Goal: Navigation & Orientation: Find specific page/section

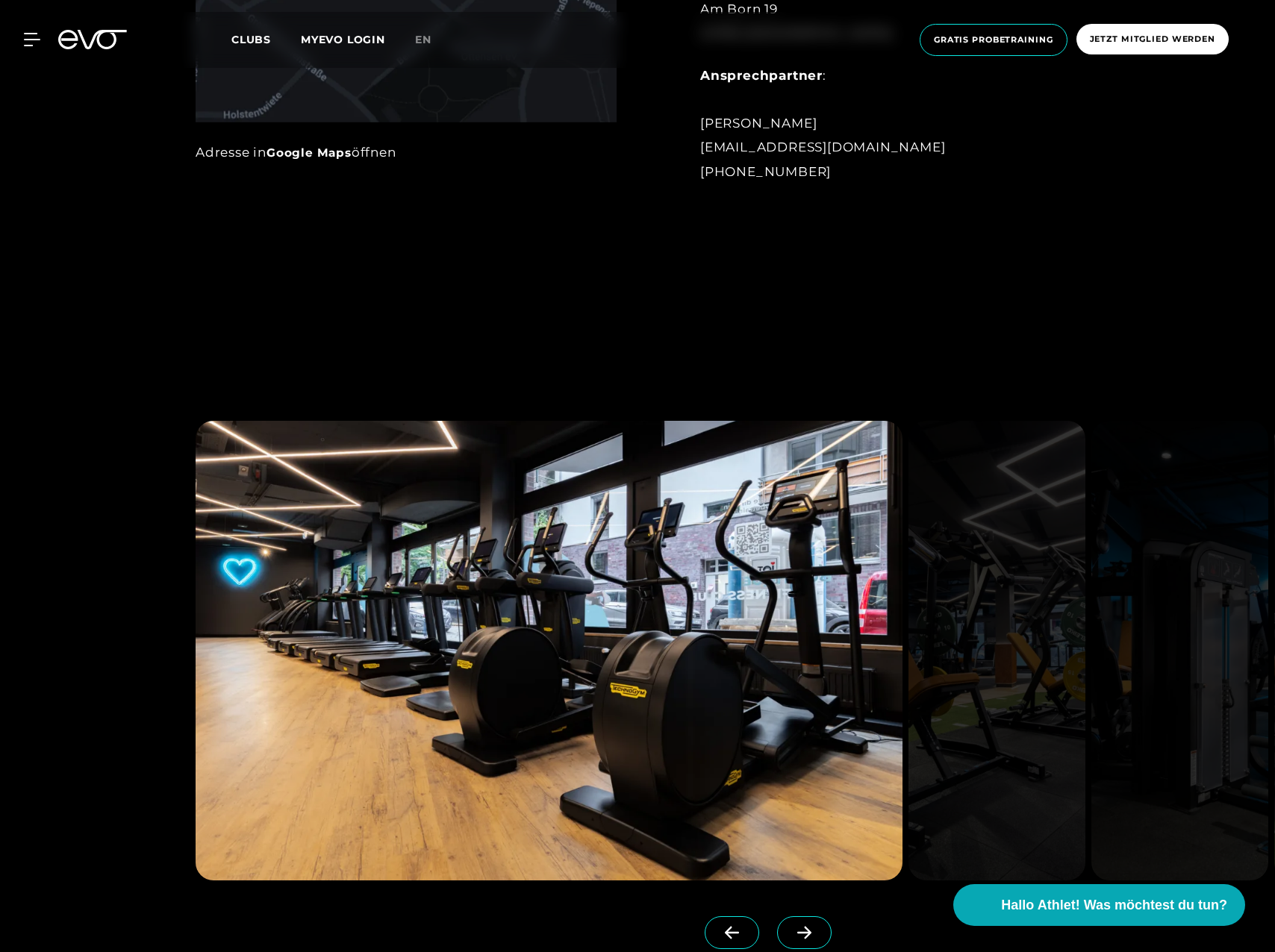
click at [791, 939] on icon at bounding box center [803, 933] width 26 height 13
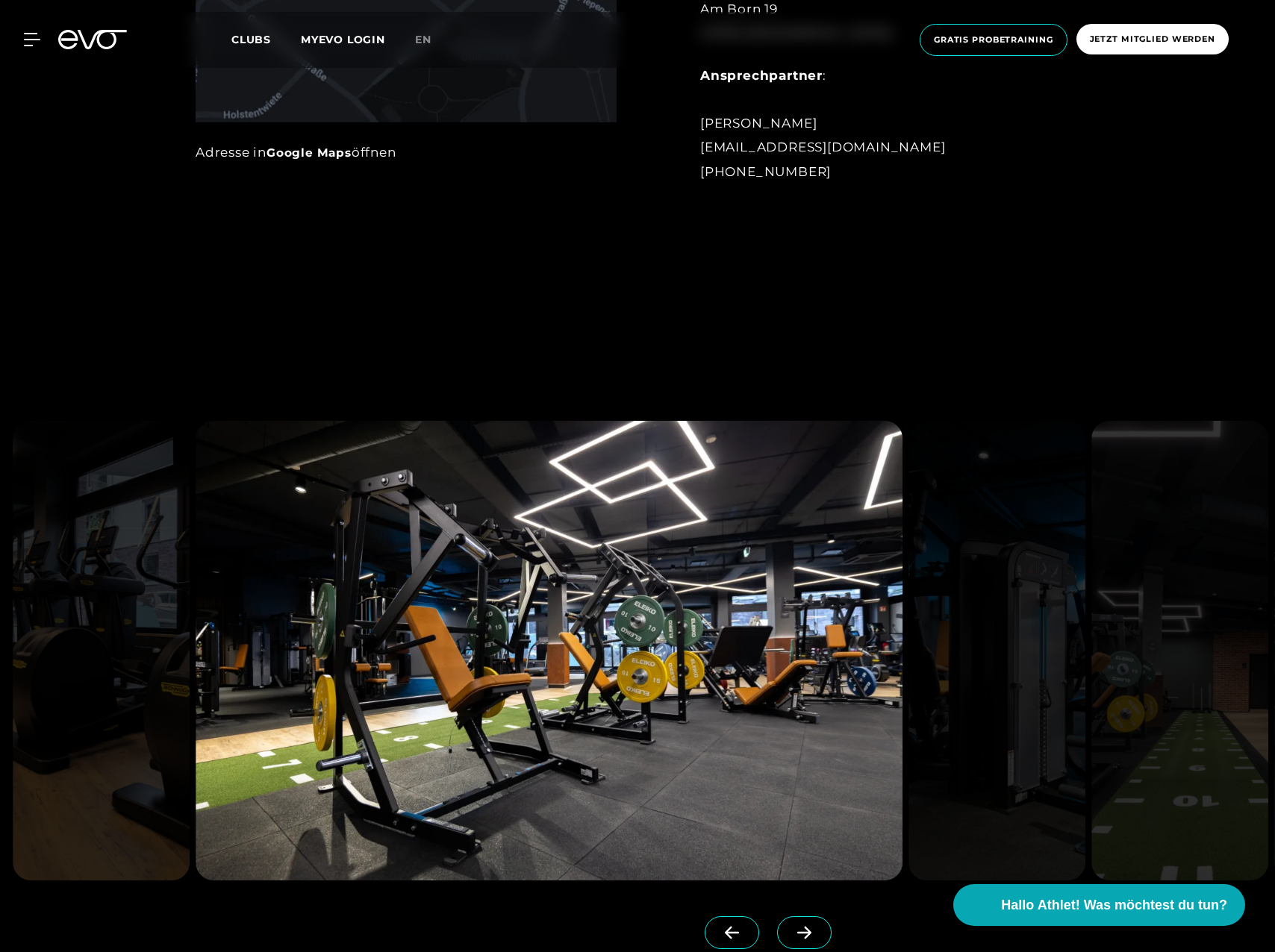
click at [791, 938] on icon at bounding box center [803, 933] width 26 height 13
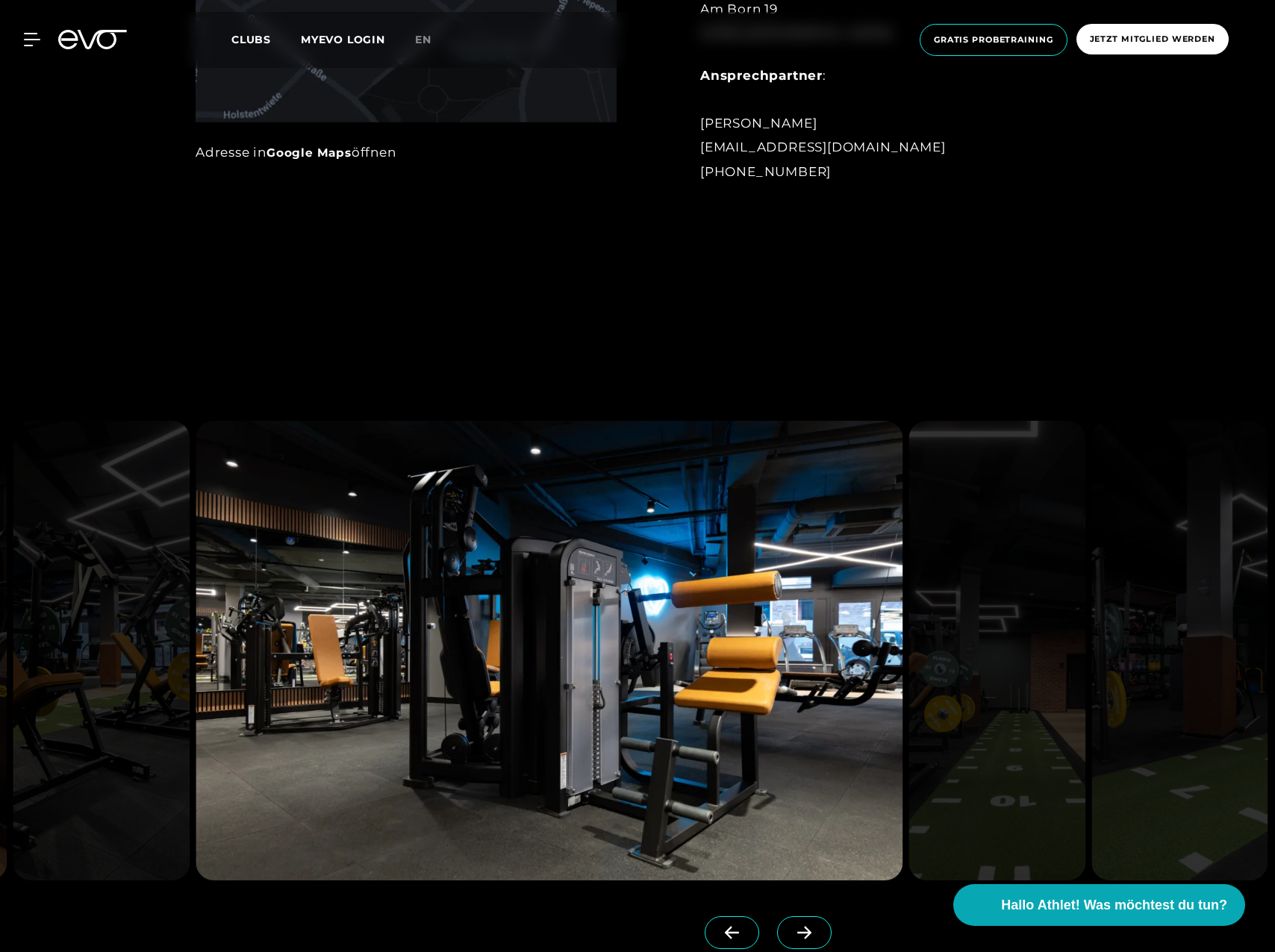
click at [791, 938] on icon at bounding box center [803, 933] width 26 height 13
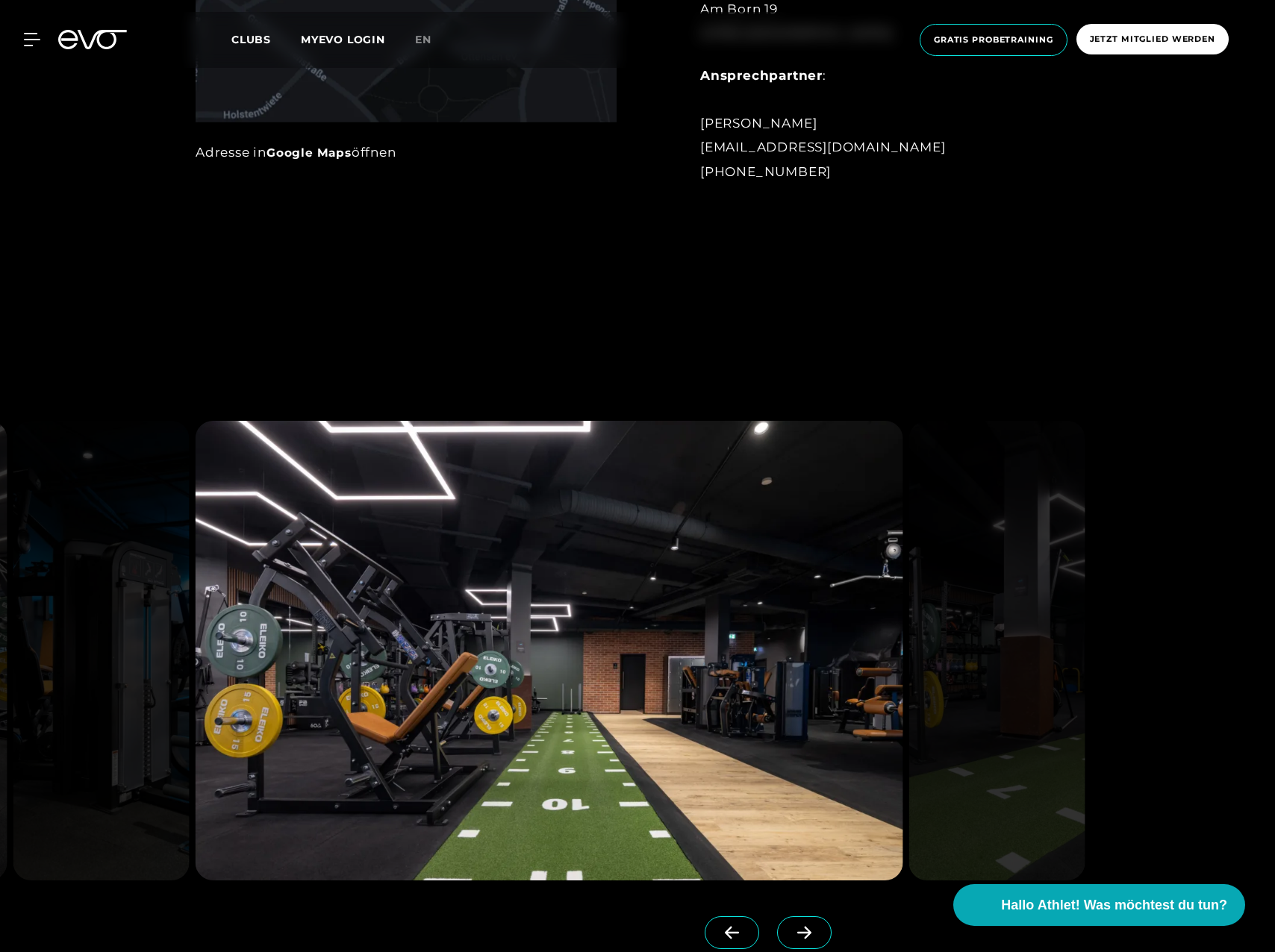
click at [791, 938] on icon at bounding box center [803, 933] width 26 height 13
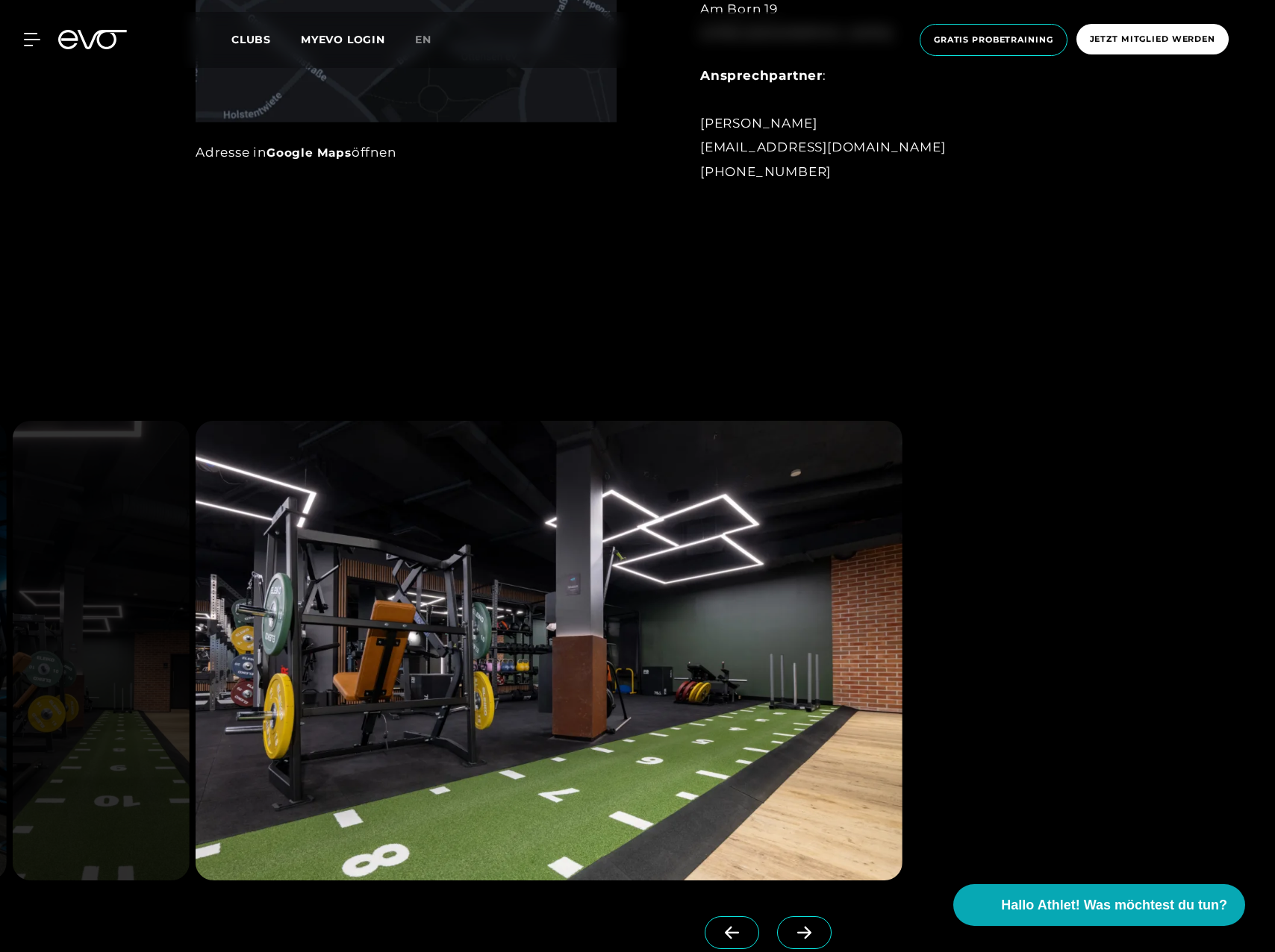
click at [791, 938] on icon at bounding box center [803, 933] width 26 height 13
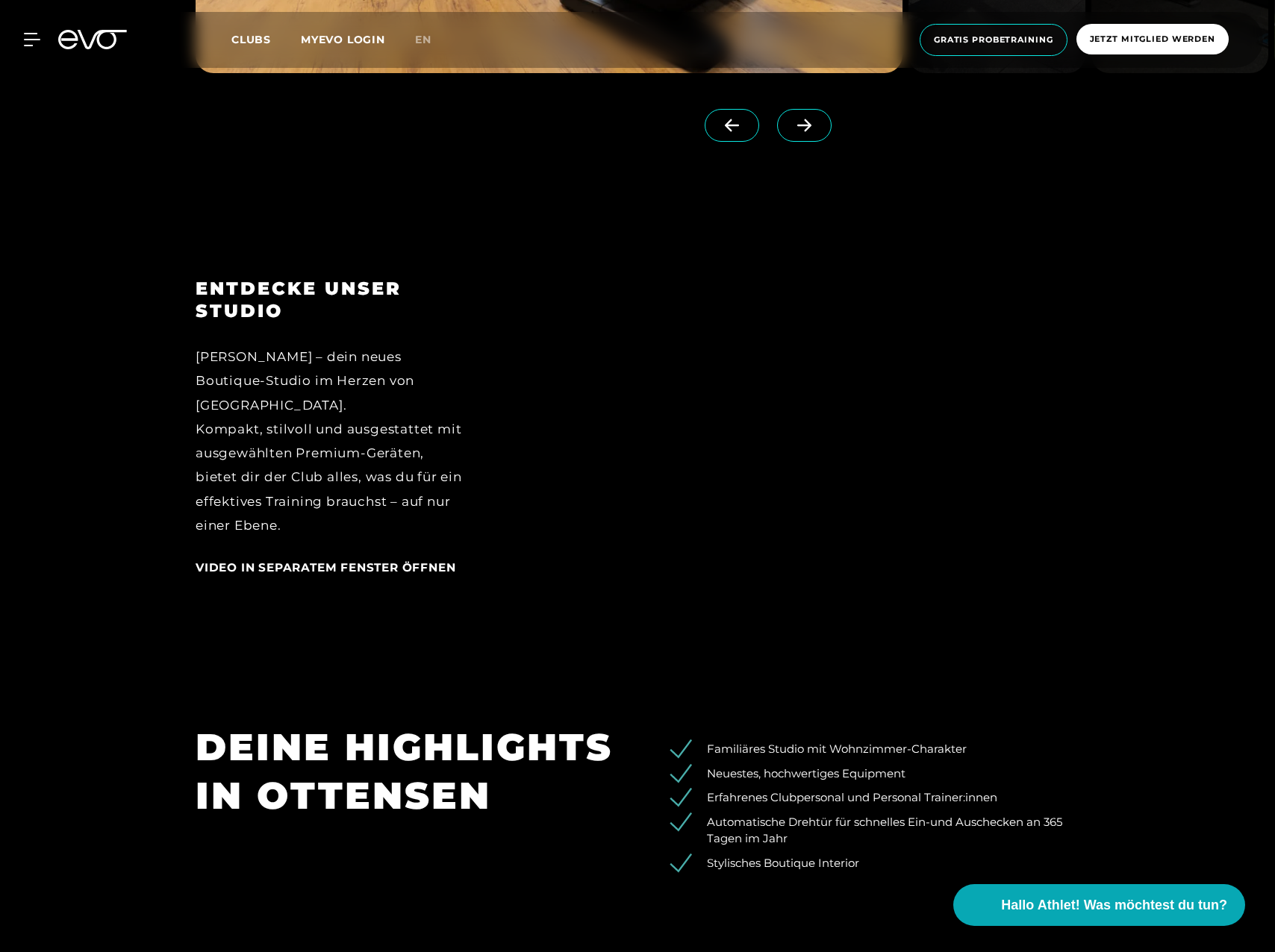
scroll to position [2387, 0]
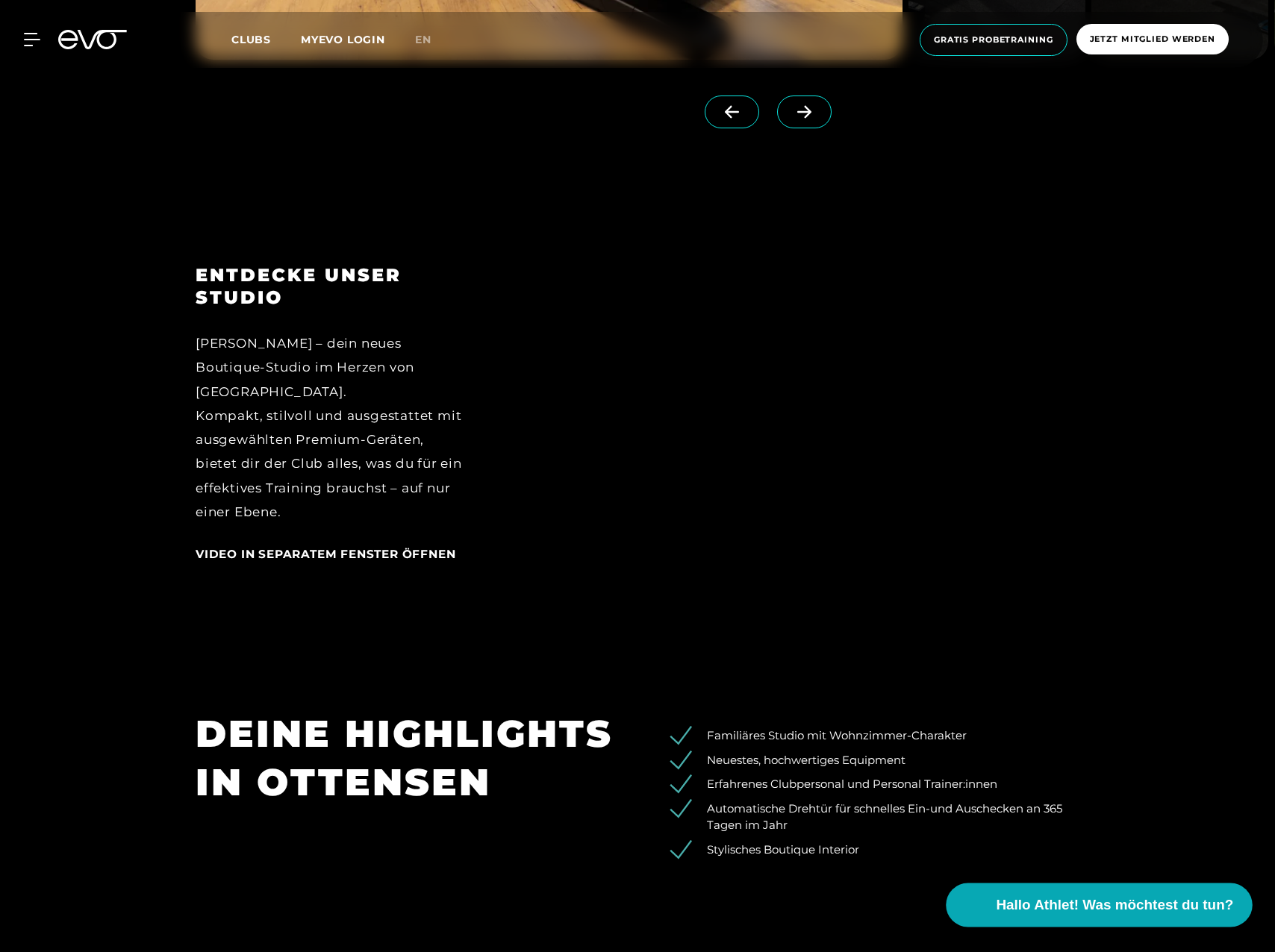
click at [1106, 893] on button "Hallo Athlet! Was möchtest du tun?" at bounding box center [1100, 905] width 306 height 44
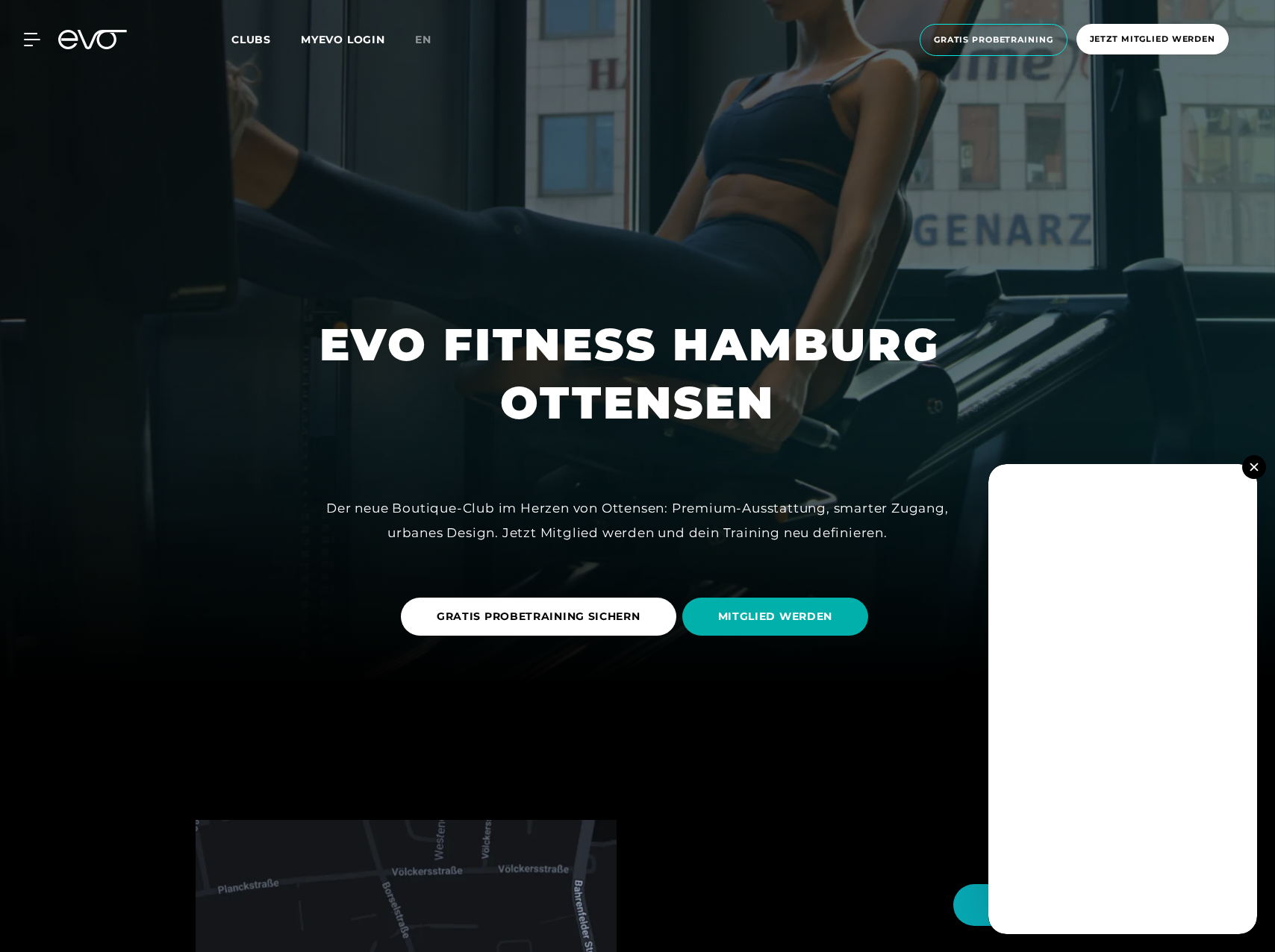
scroll to position [0, 0]
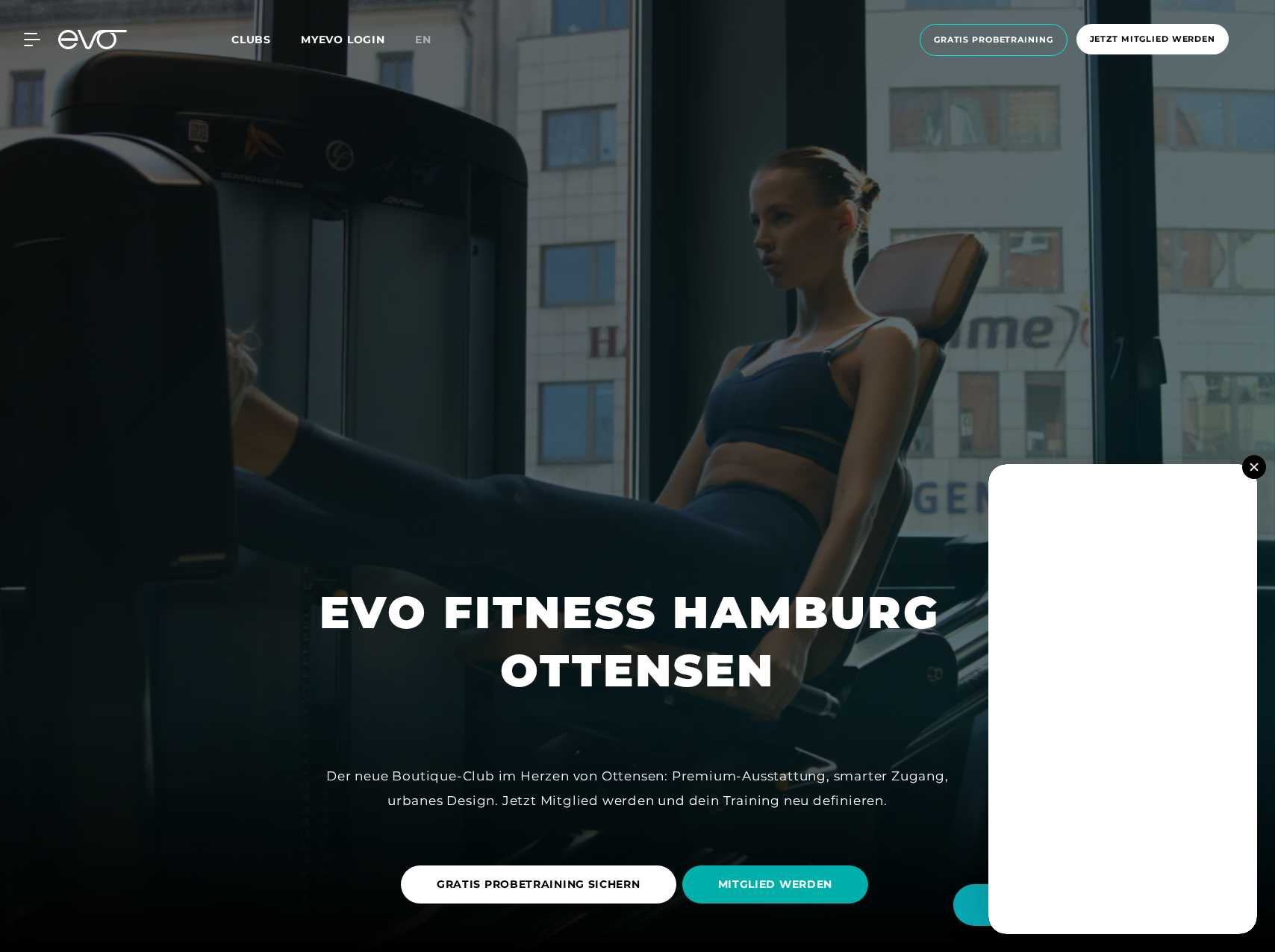
click at [247, 37] on span "Clubs" at bounding box center [251, 39] width 39 height 13
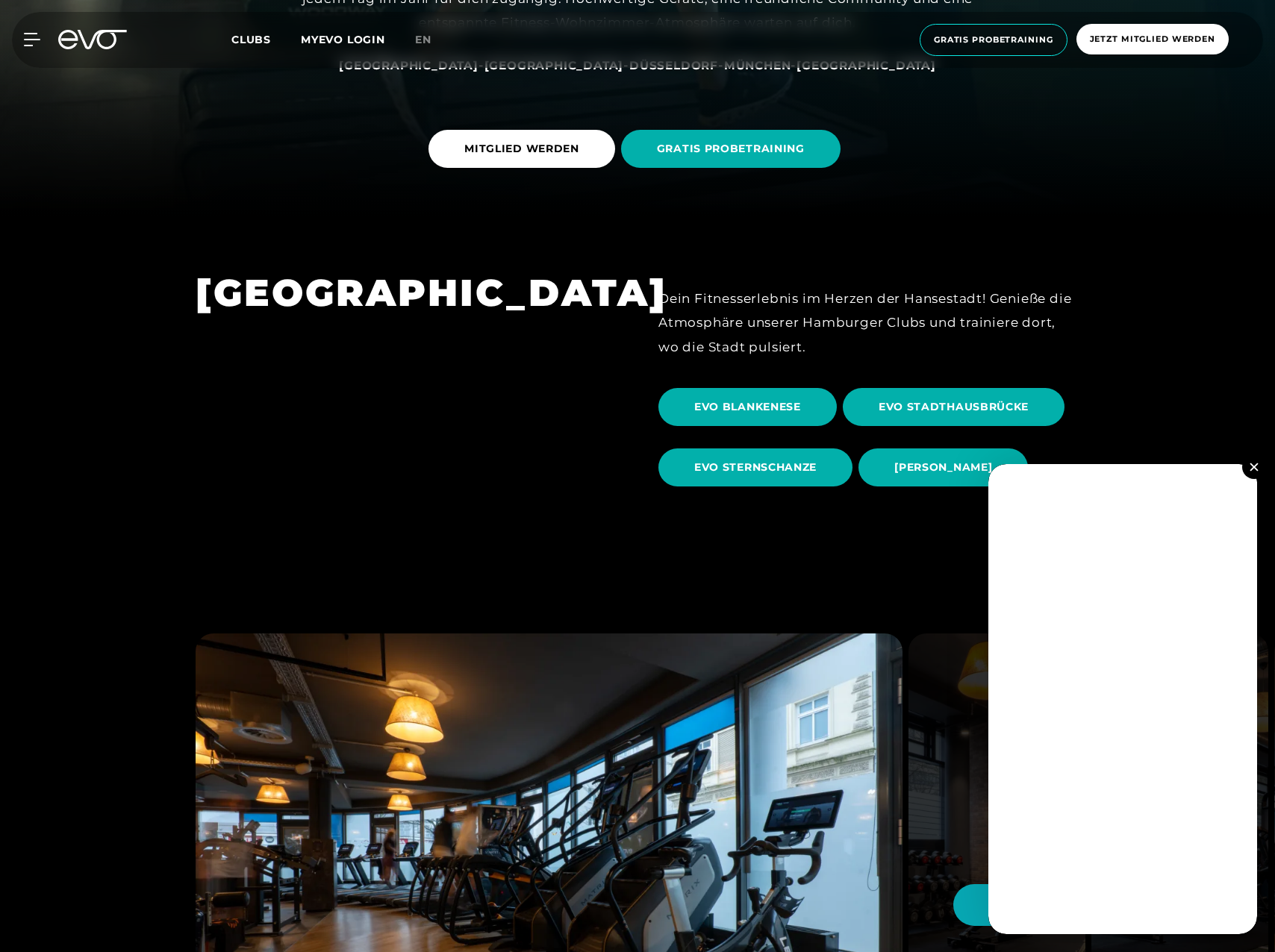
scroll to position [746, 0]
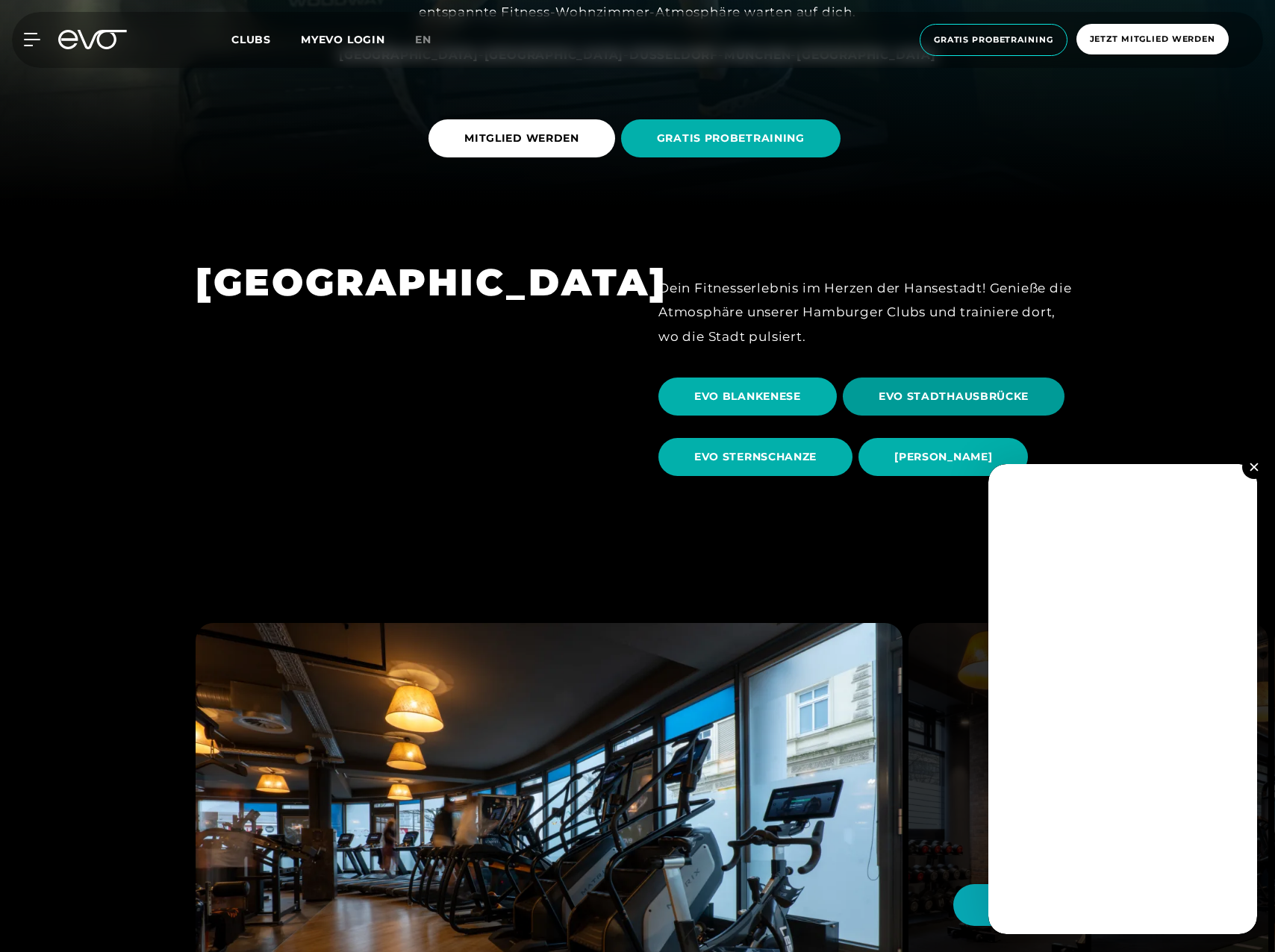
click at [929, 390] on span "EVO STADTHAUSBRÜCKE" at bounding box center [953, 396] width 150 height 15
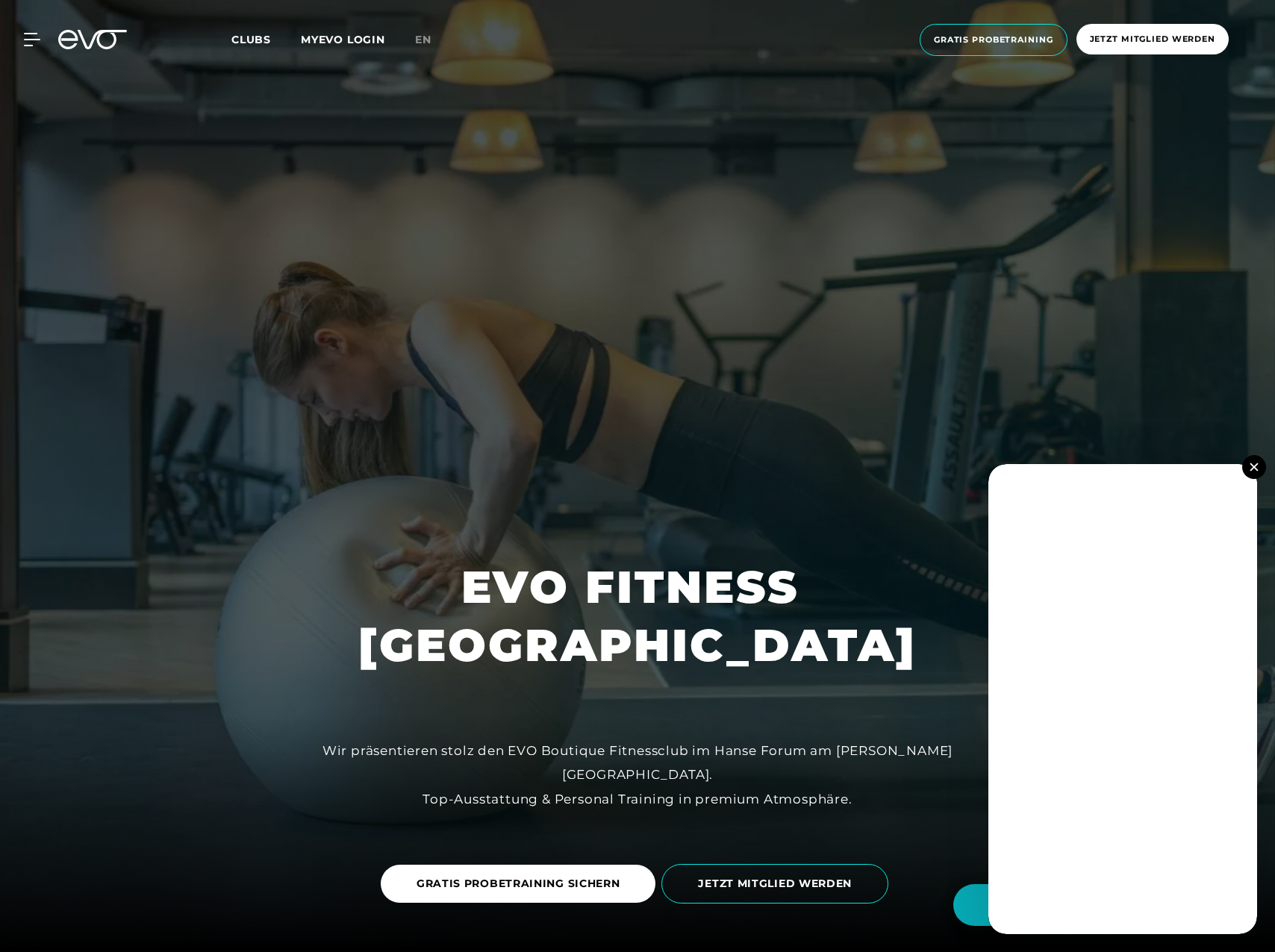
click at [1259, 465] on button at bounding box center [1253, 467] width 24 height 24
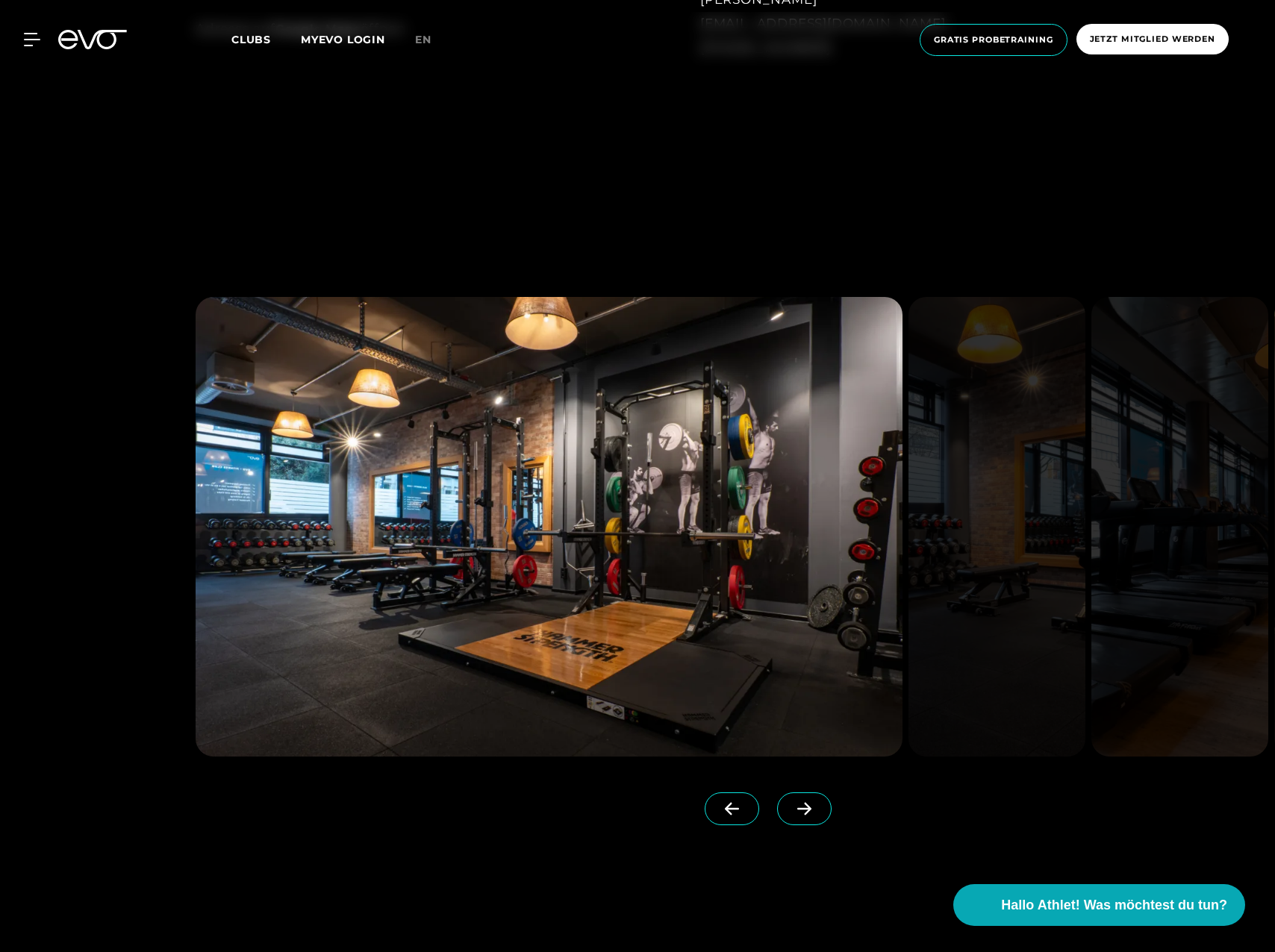
scroll to position [1716, 0]
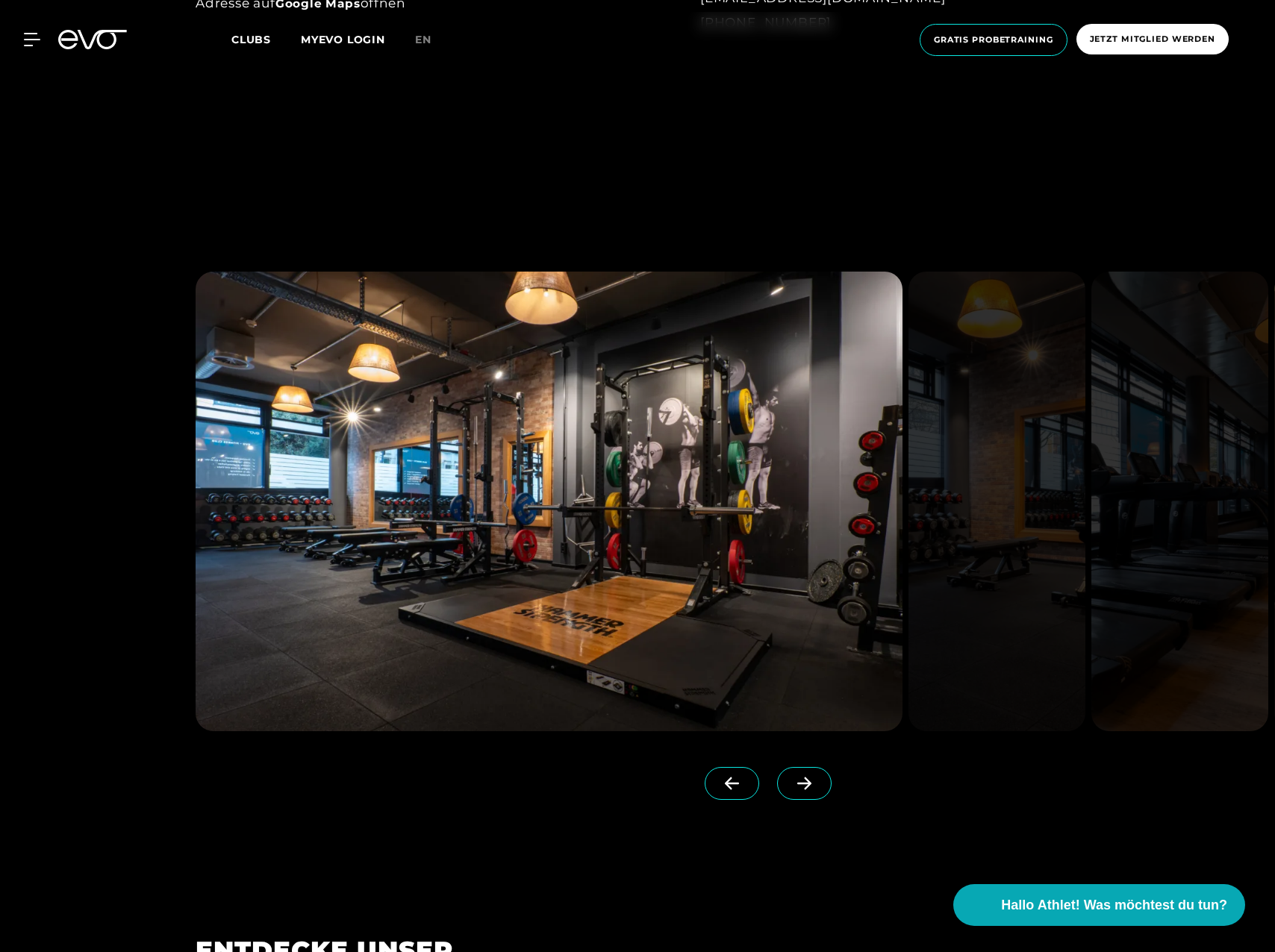
click at [791, 786] on icon at bounding box center [803, 784] width 26 height 13
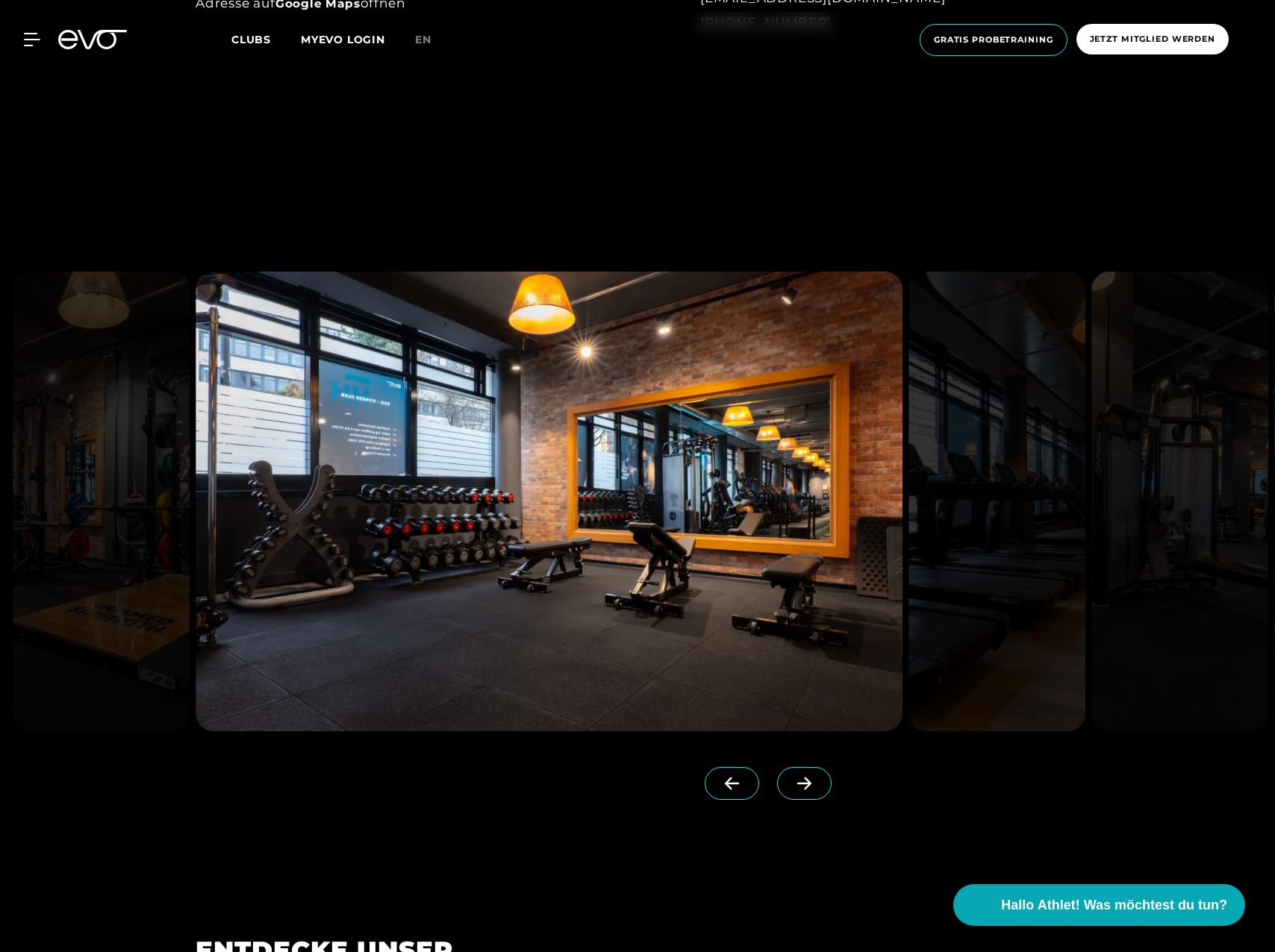
click at [791, 784] on icon at bounding box center [803, 784] width 26 height 13
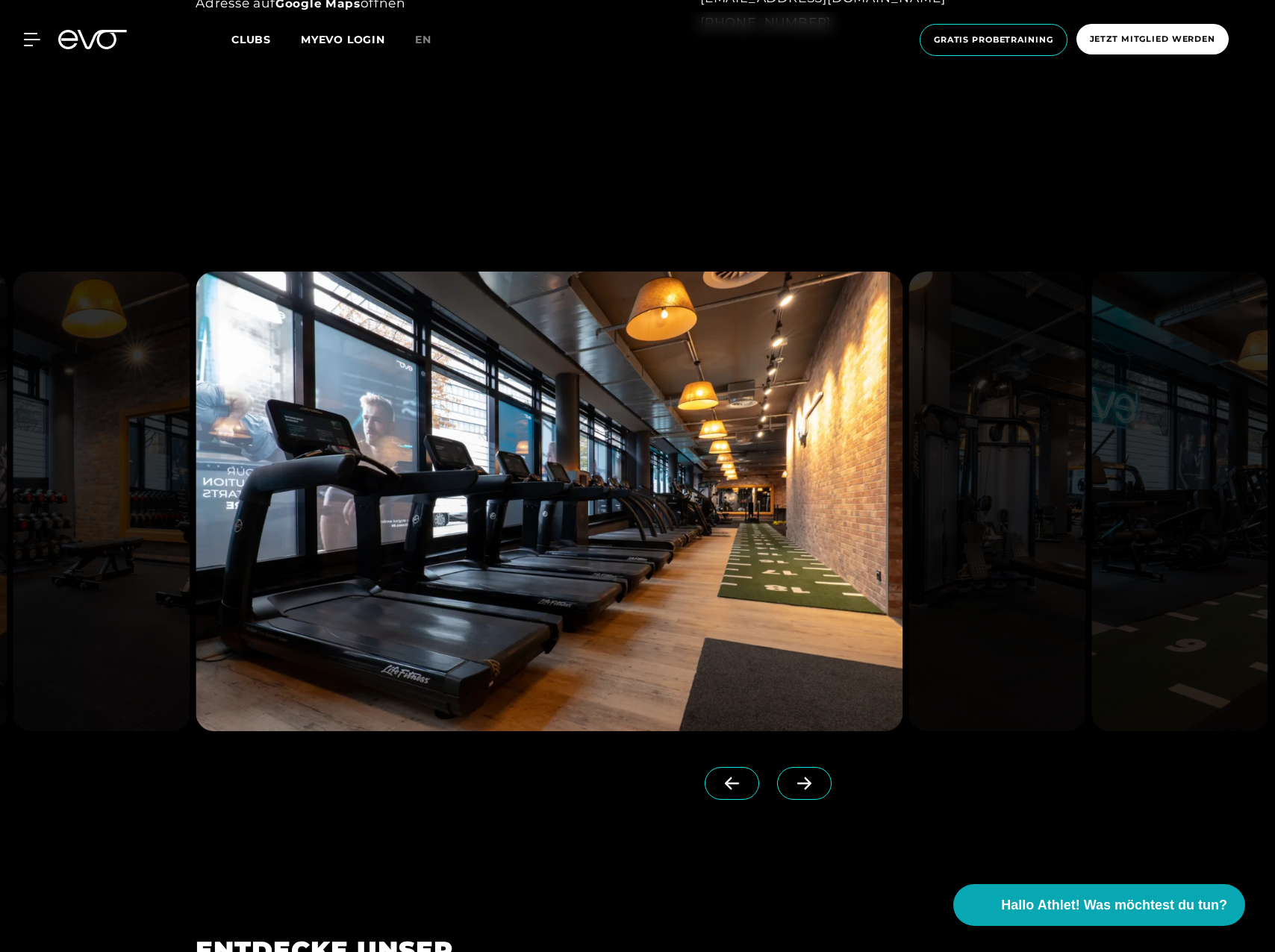
click at [797, 786] on icon at bounding box center [804, 783] width 14 height 12
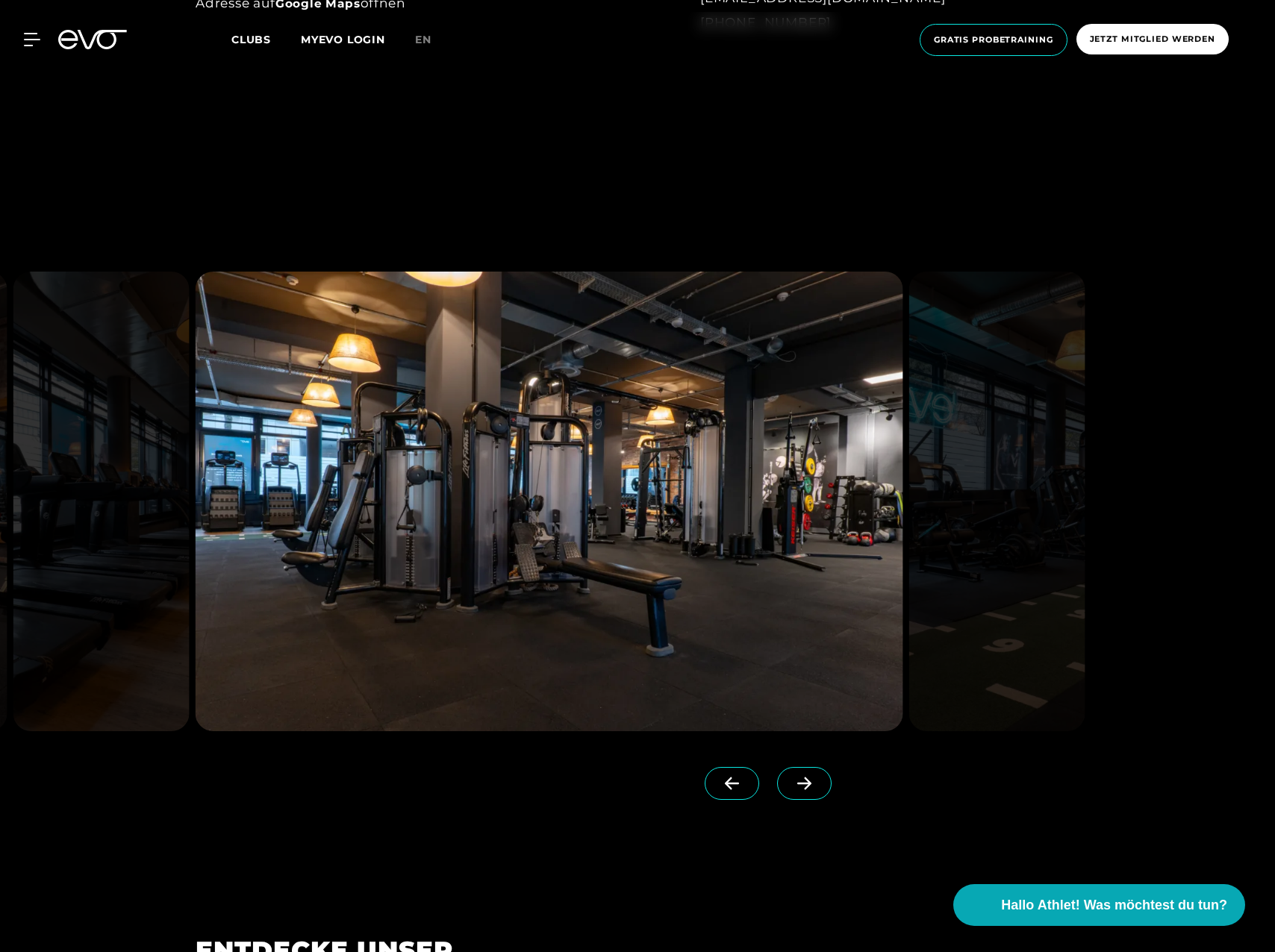
click at [797, 786] on icon at bounding box center [804, 783] width 14 height 12
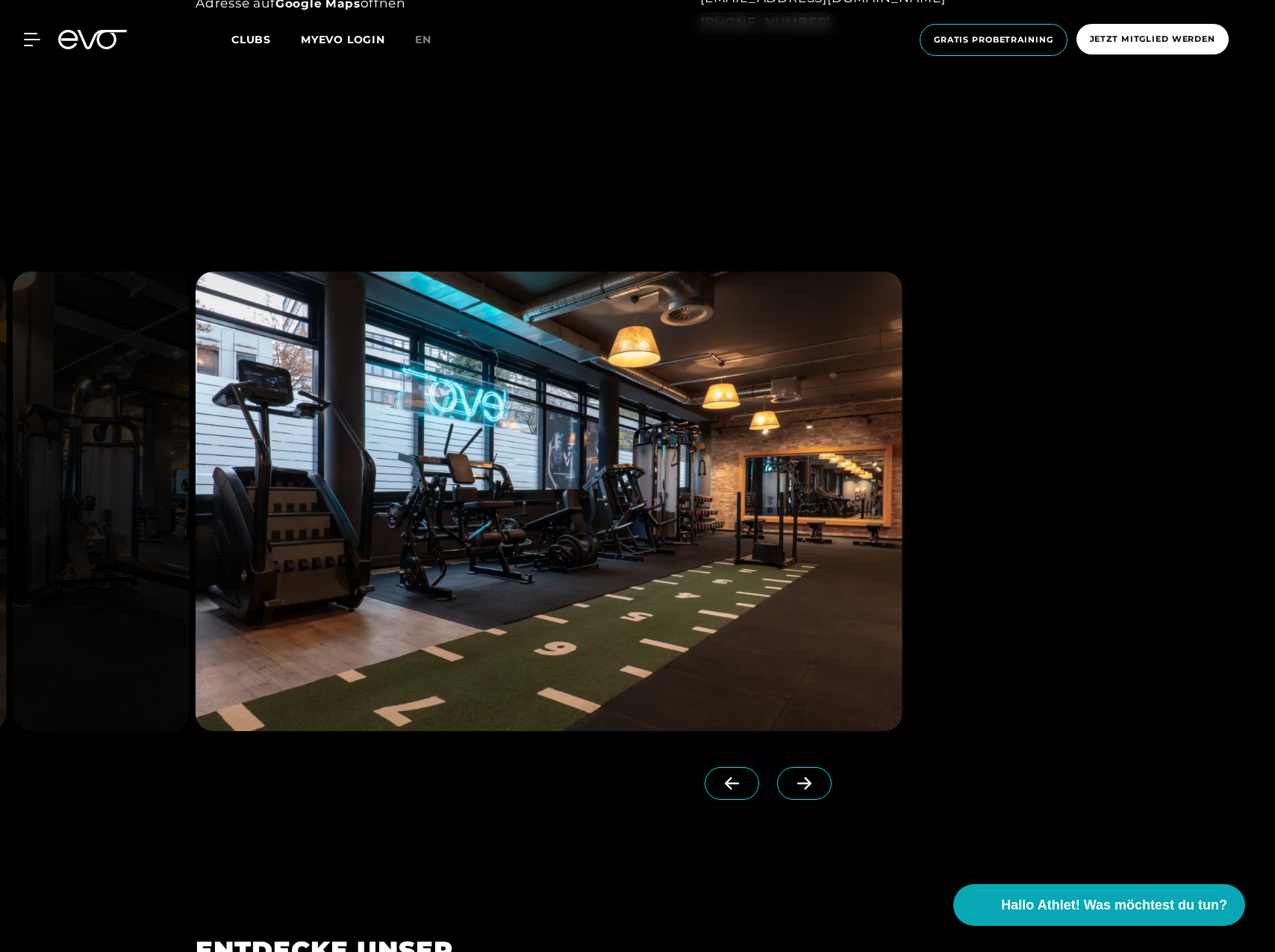
click at [797, 786] on icon at bounding box center [804, 783] width 14 height 12
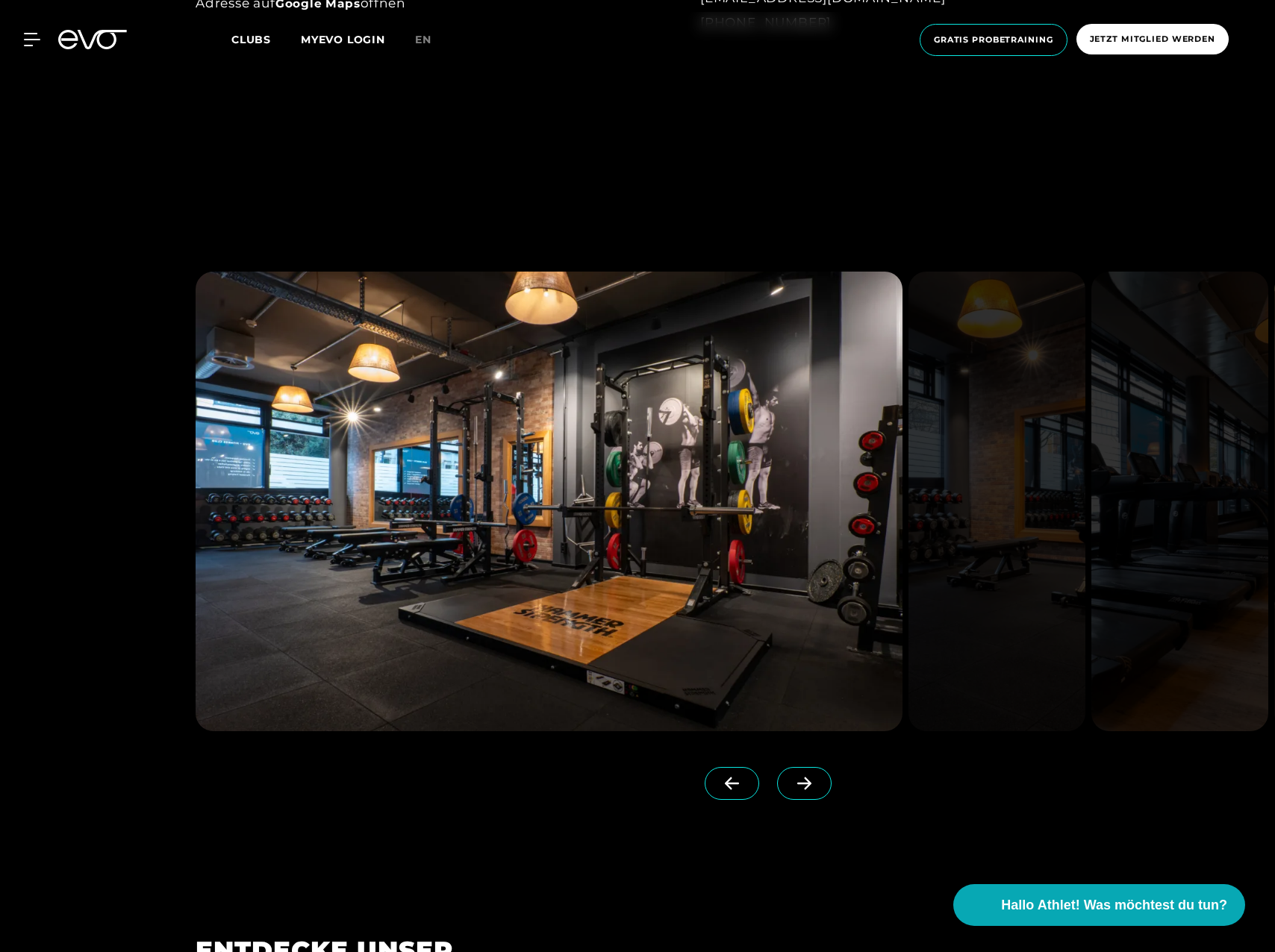
click at [719, 782] on icon at bounding box center [731, 784] width 26 height 13
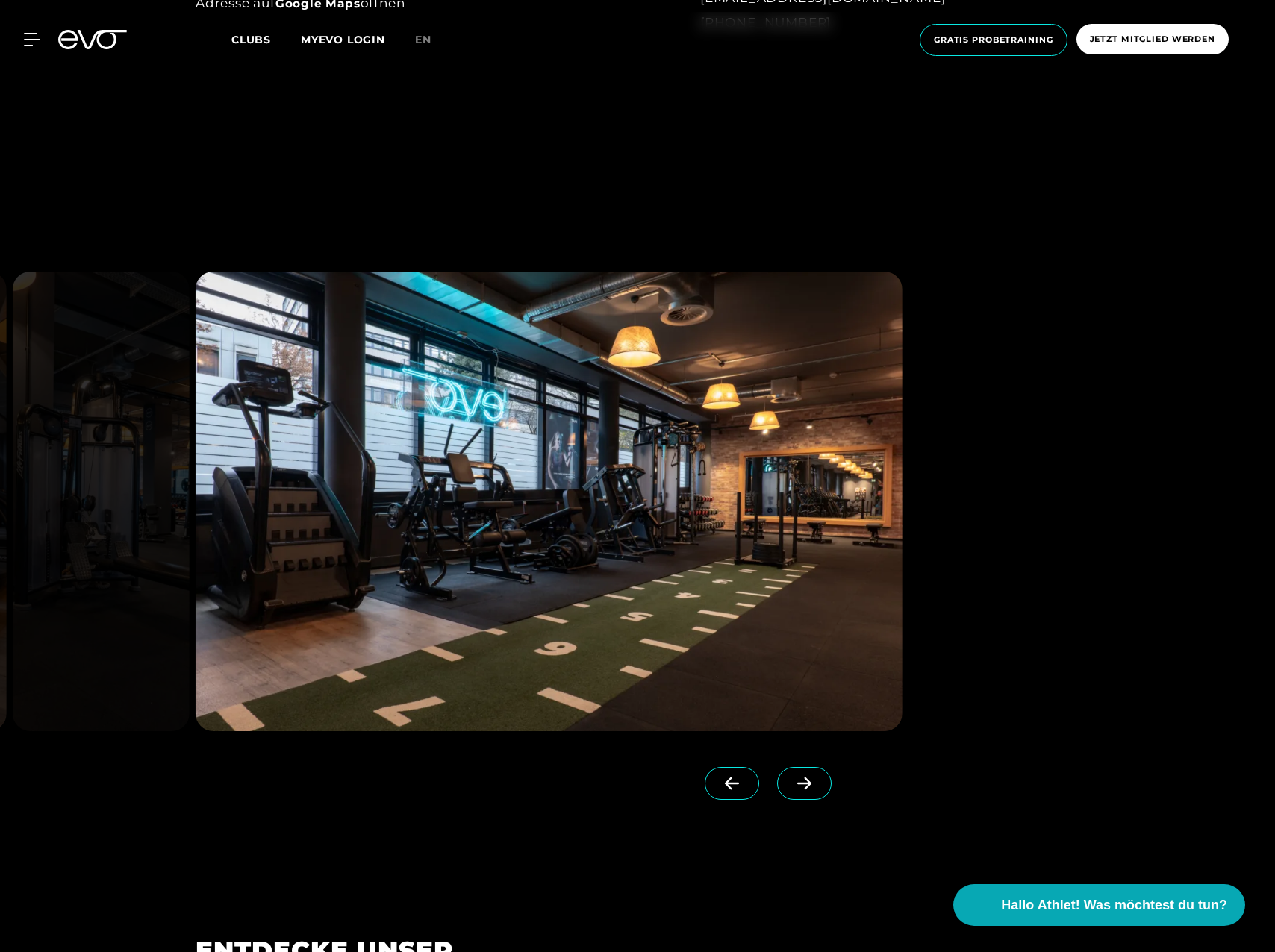
click at [791, 781] on icon at bounding box center [803, 784] width 26 height 13
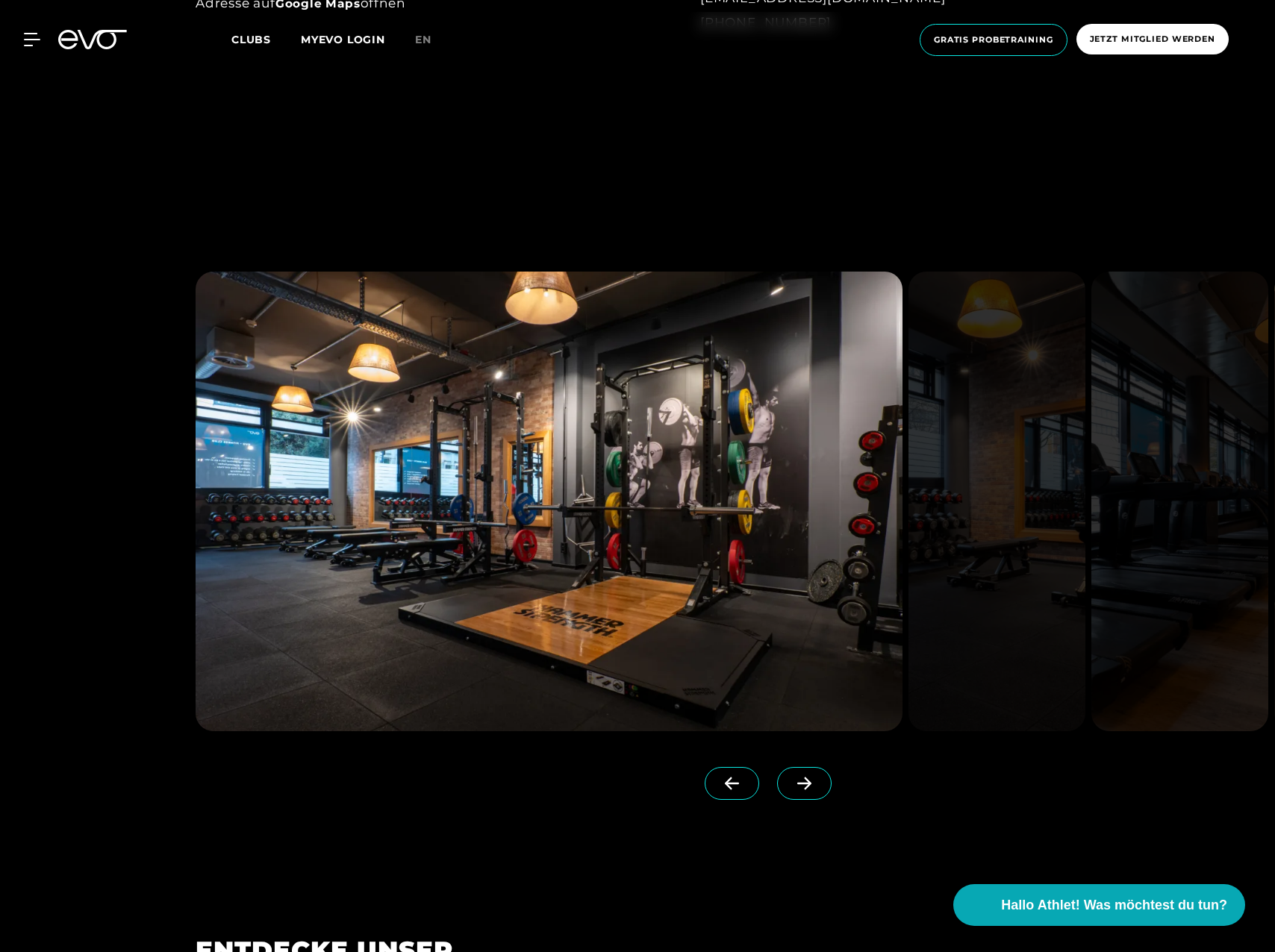
click at [791, 781] on icon at bounding box center [803, 784] width 26 height 13
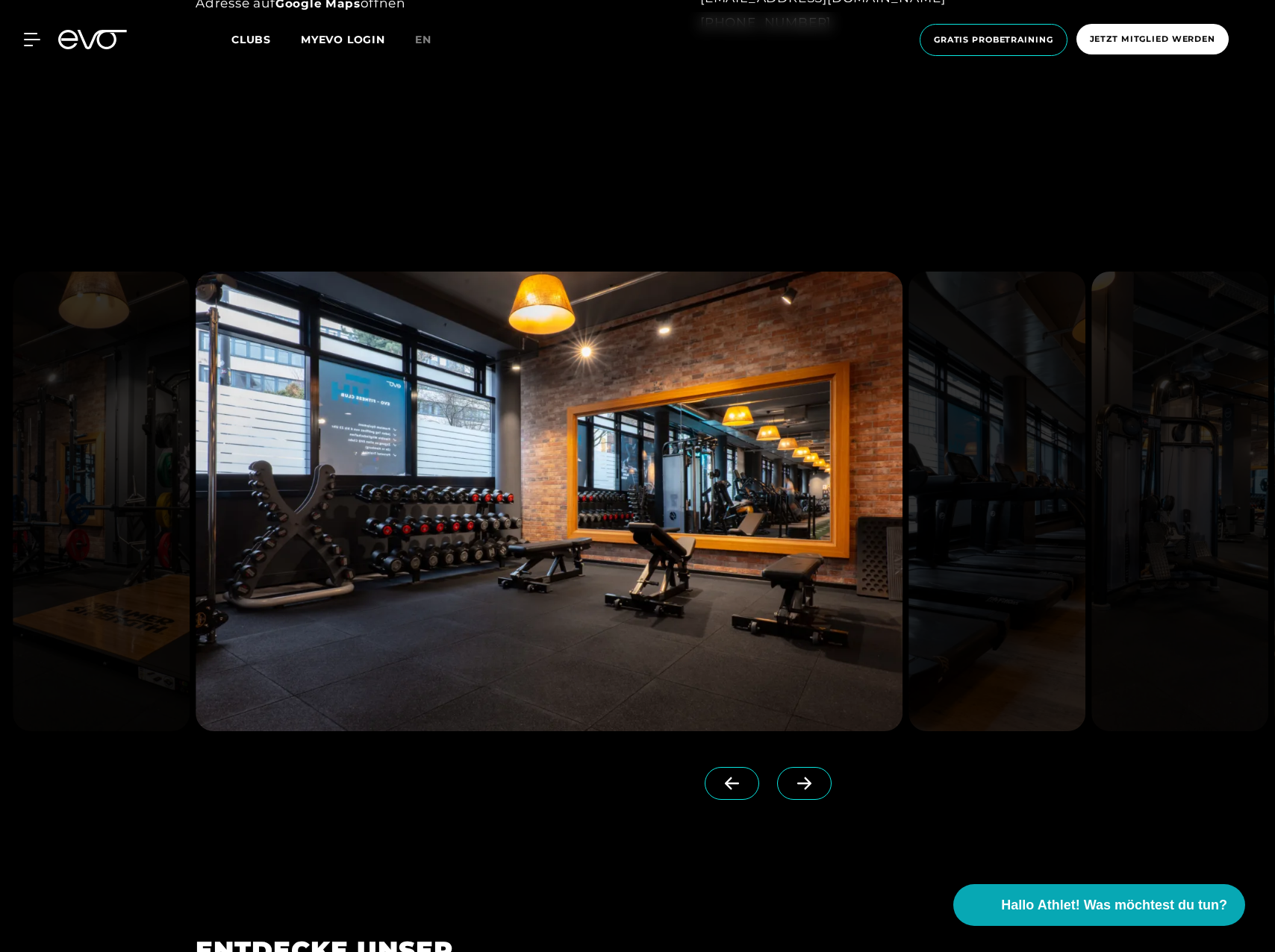
click at [791, 781] on icon at bounding box center [803, 784] width 26 height 13
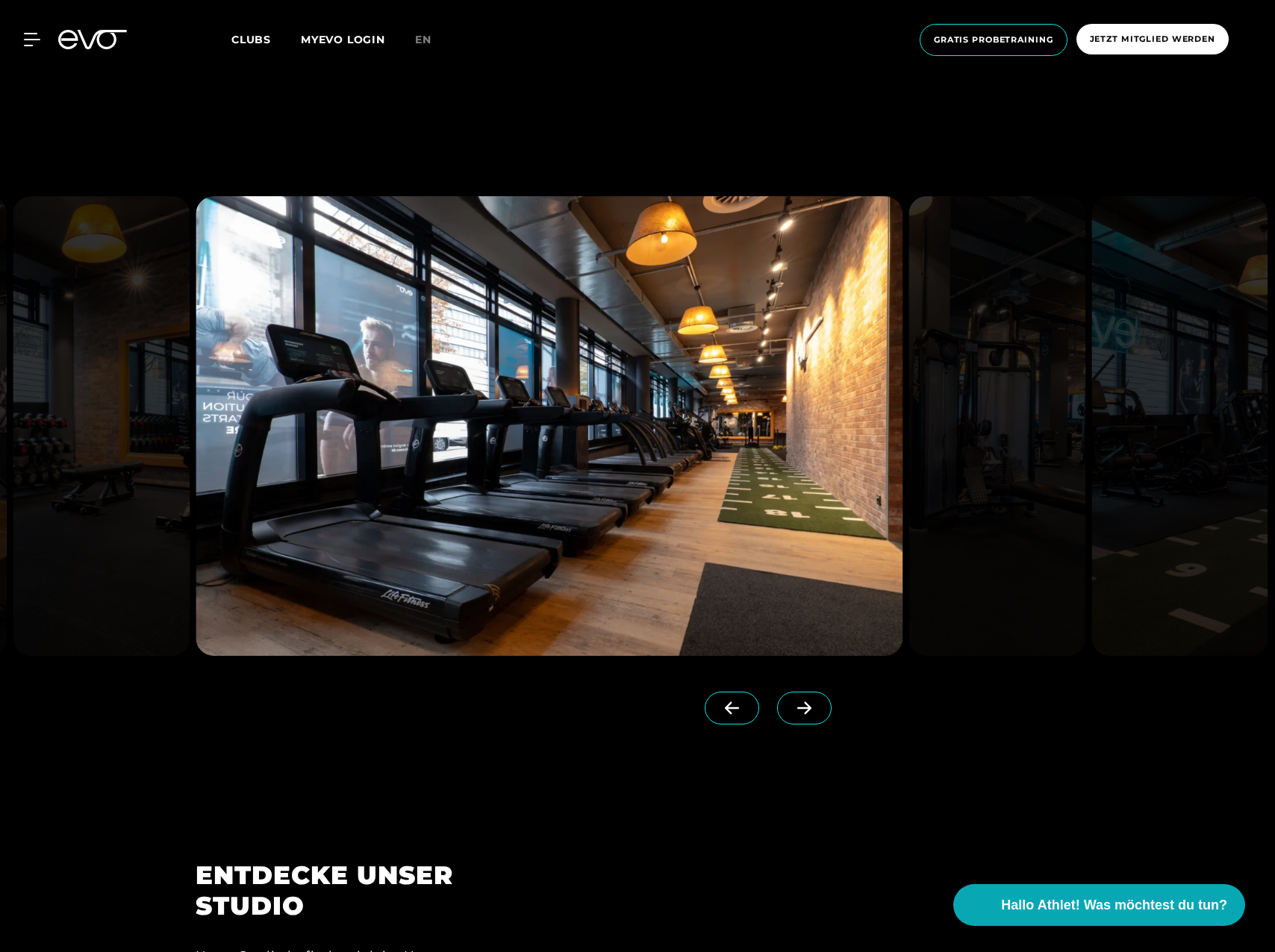
scroll to position [1865, 0]
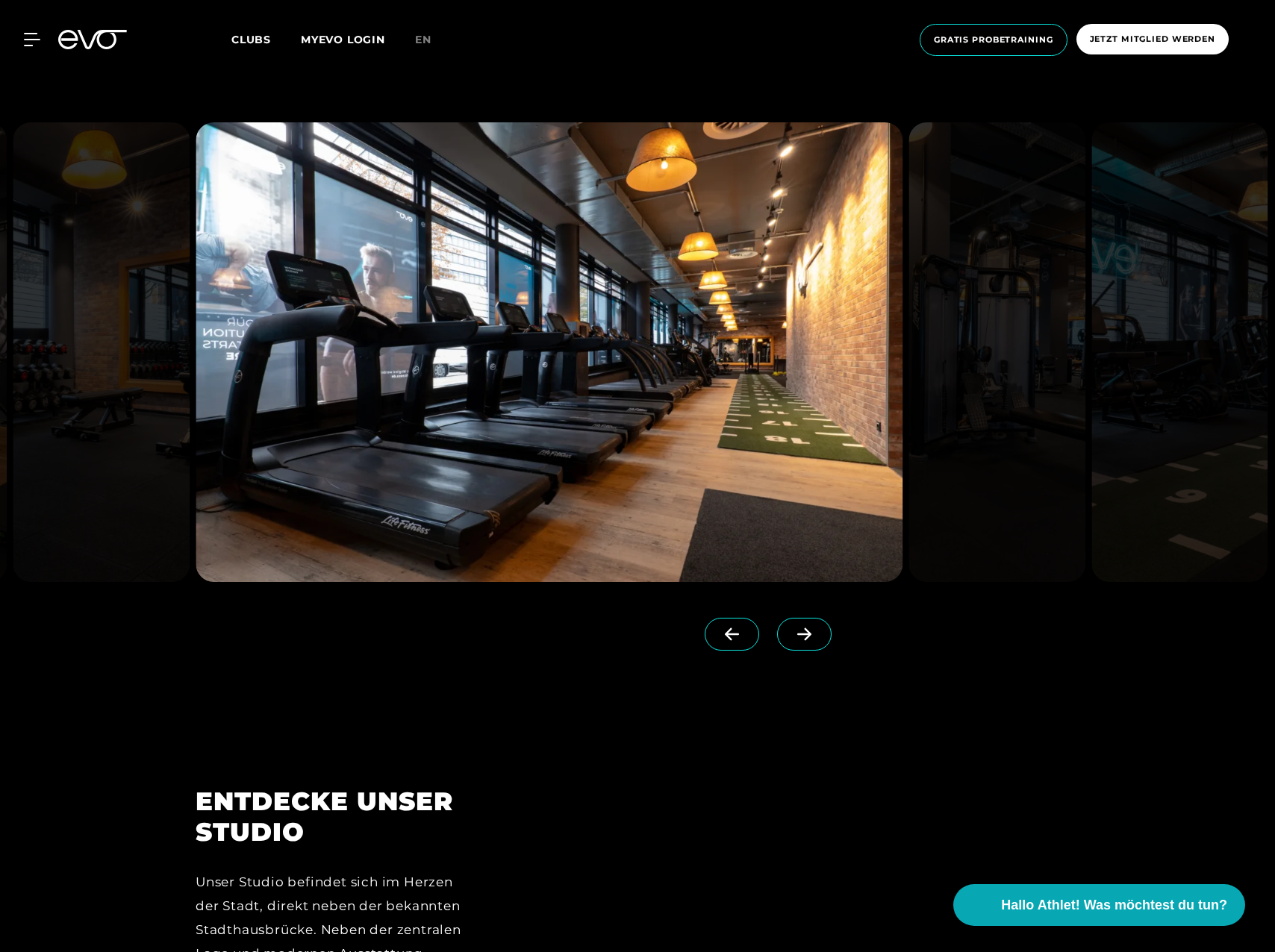
click at [965, 365] on img at bounding box center [996, 352] width 177 height 459
click at [791, 629] on icon at bounding box center [803, 634] width 26 height 13
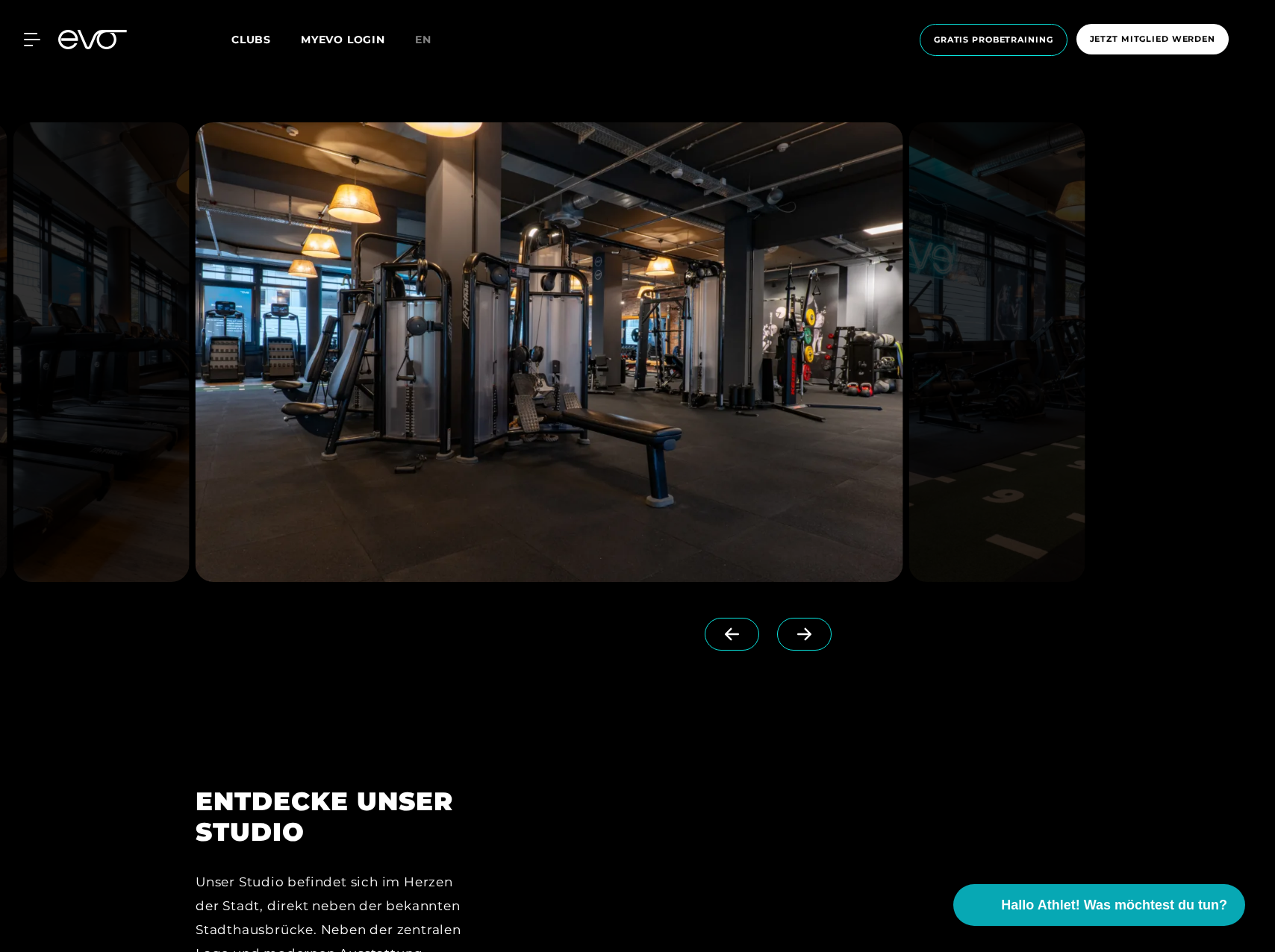
click at [791, 631] on icon at bounding box center [803, 634] width 26 height 13
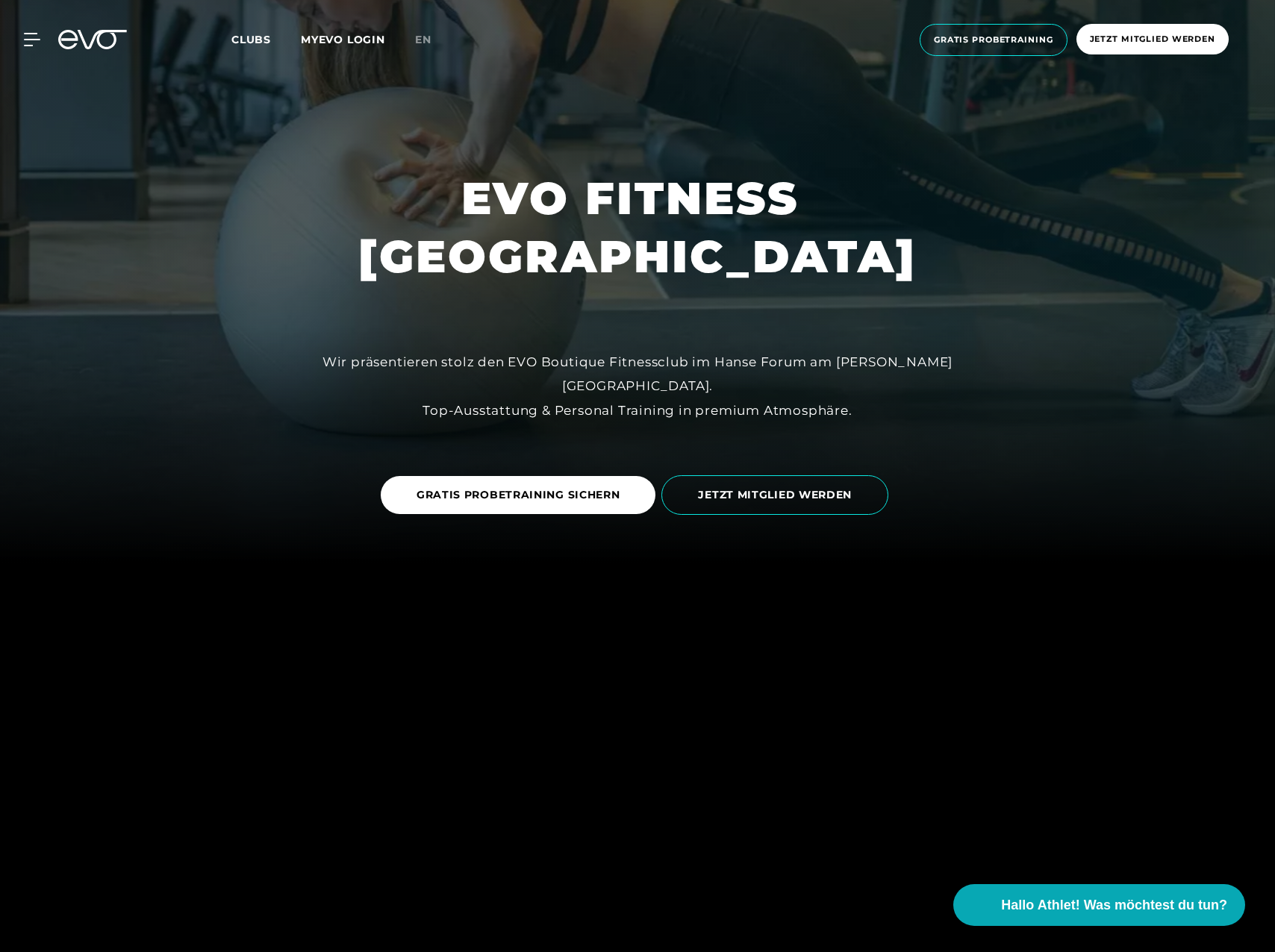
scroll to position [0, 0]
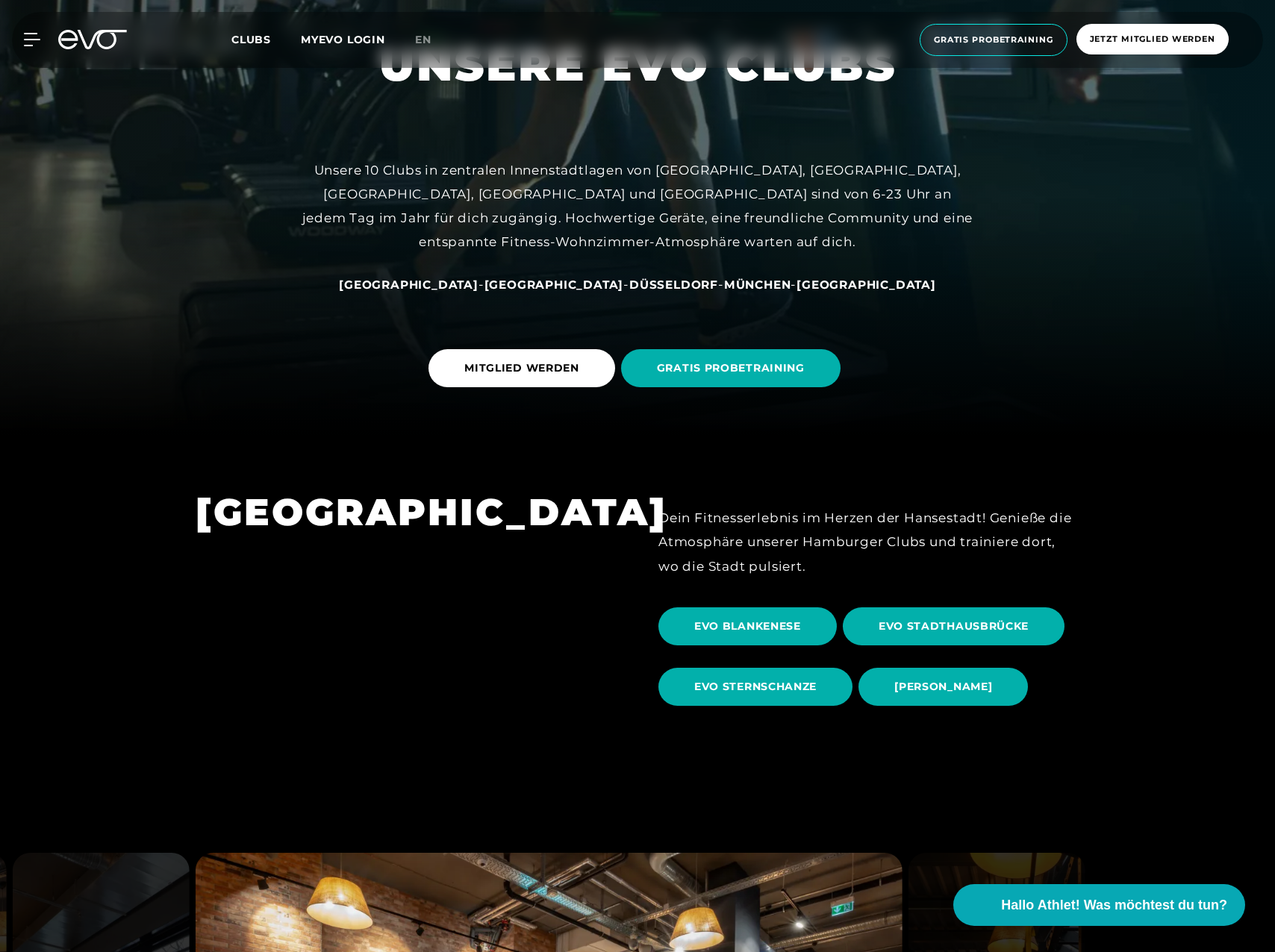
scroll to position [597, 0]
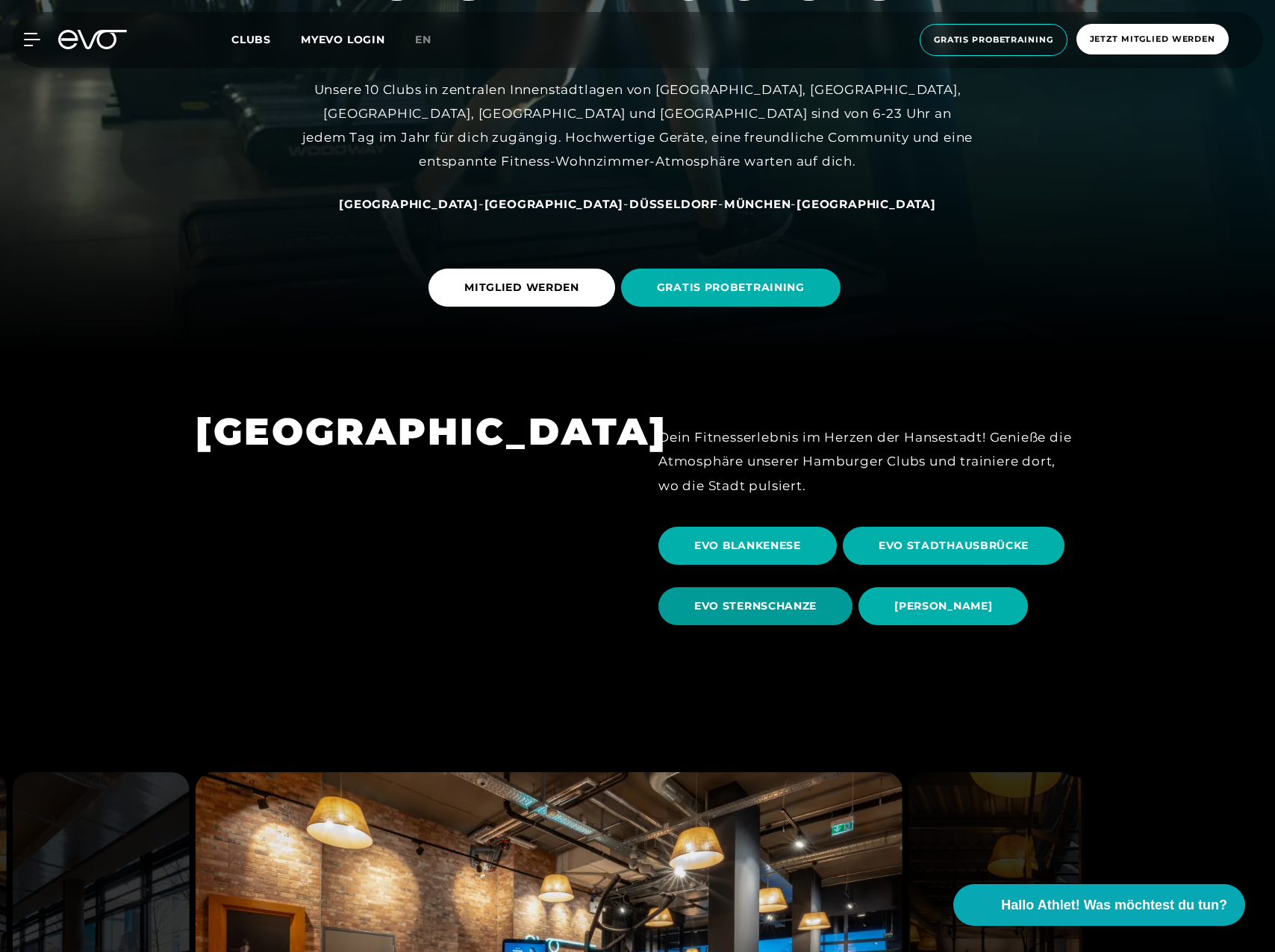
click at [765, 602] on span "EVO STERNSCHANZE" at bounding box center [755, 606] width 123 height 15
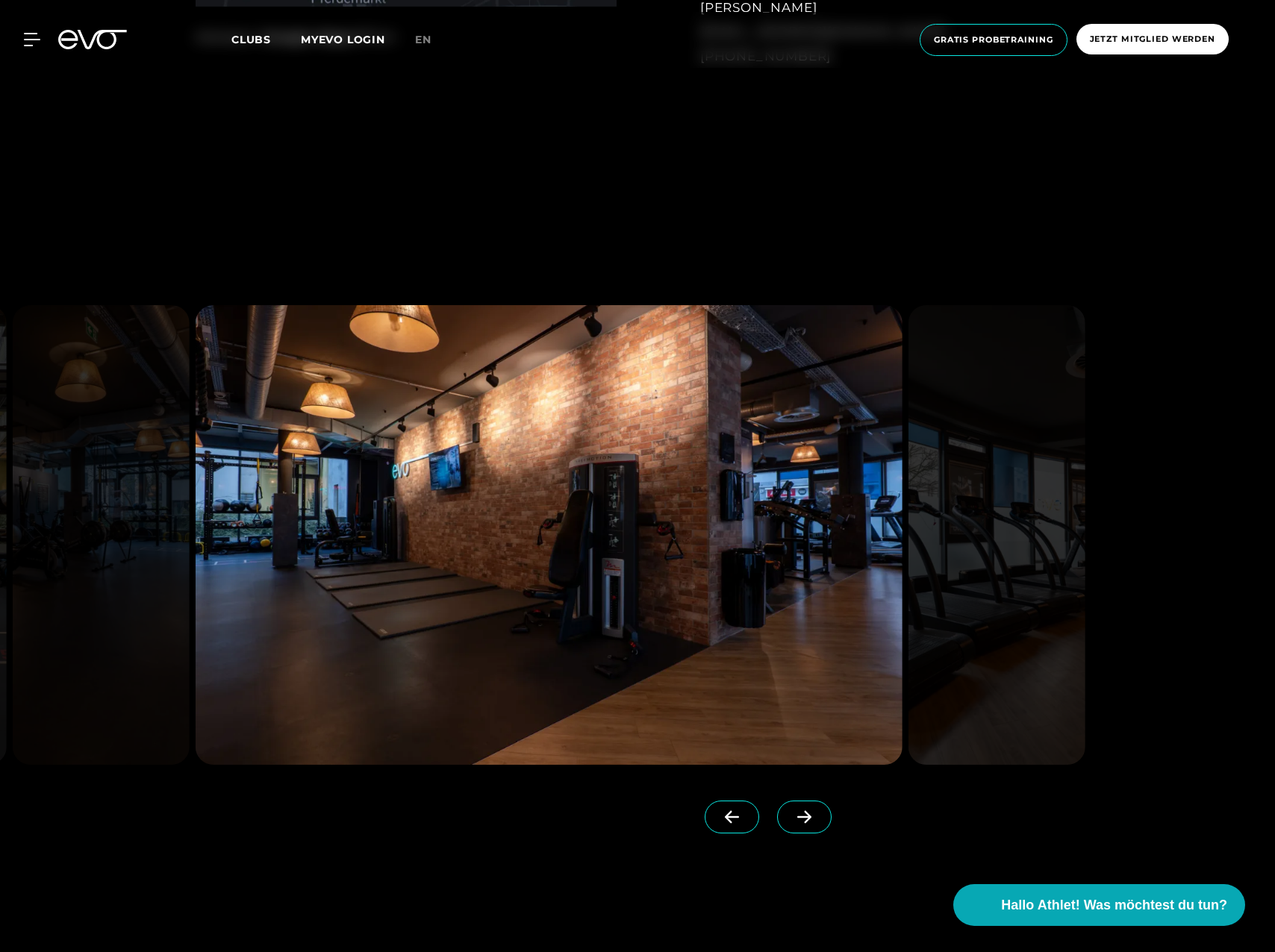
scroll to position [1716, 0]
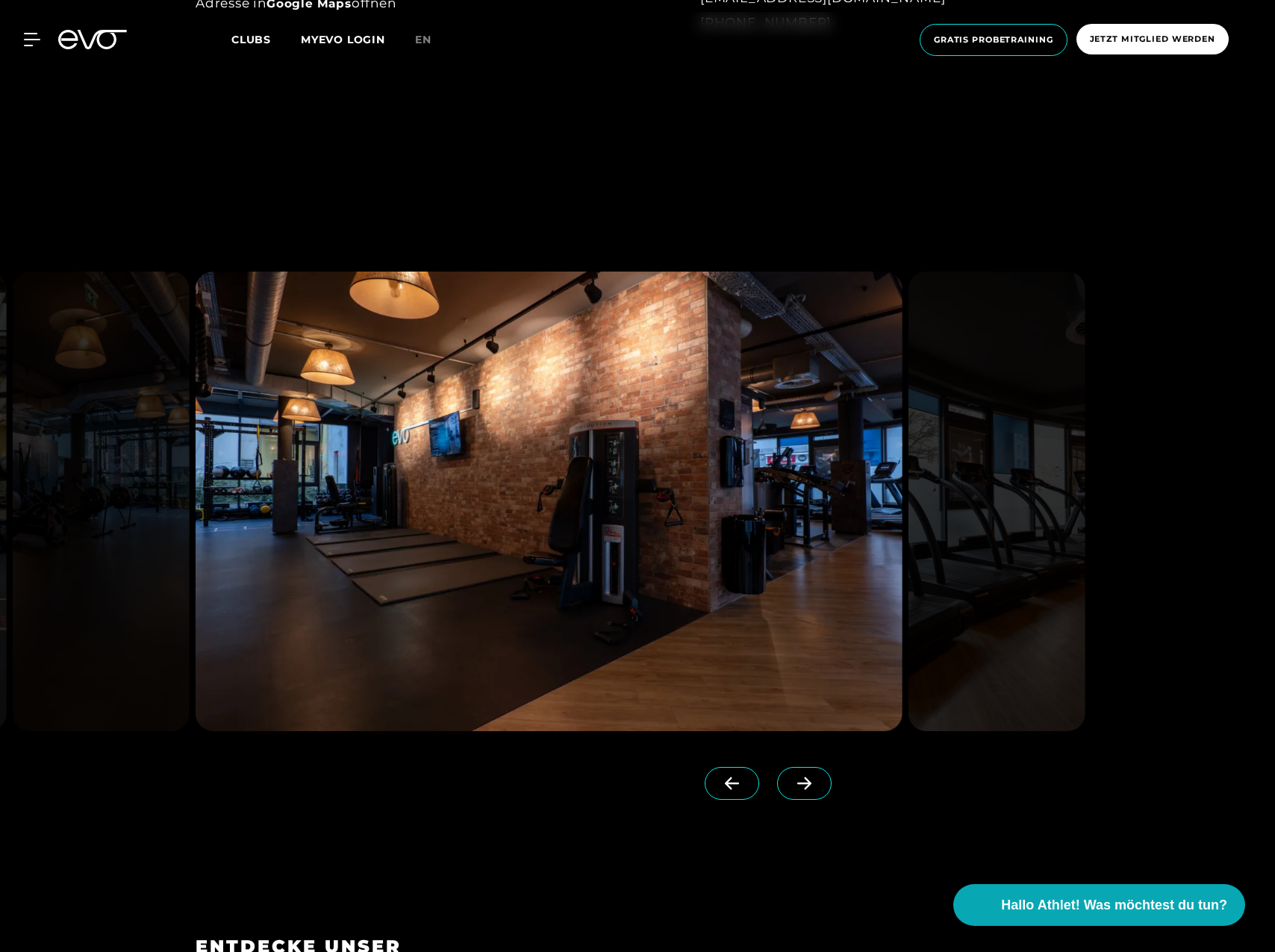
click at [791, 782] on icon at bounding box center [803, 784] width 26 height 13
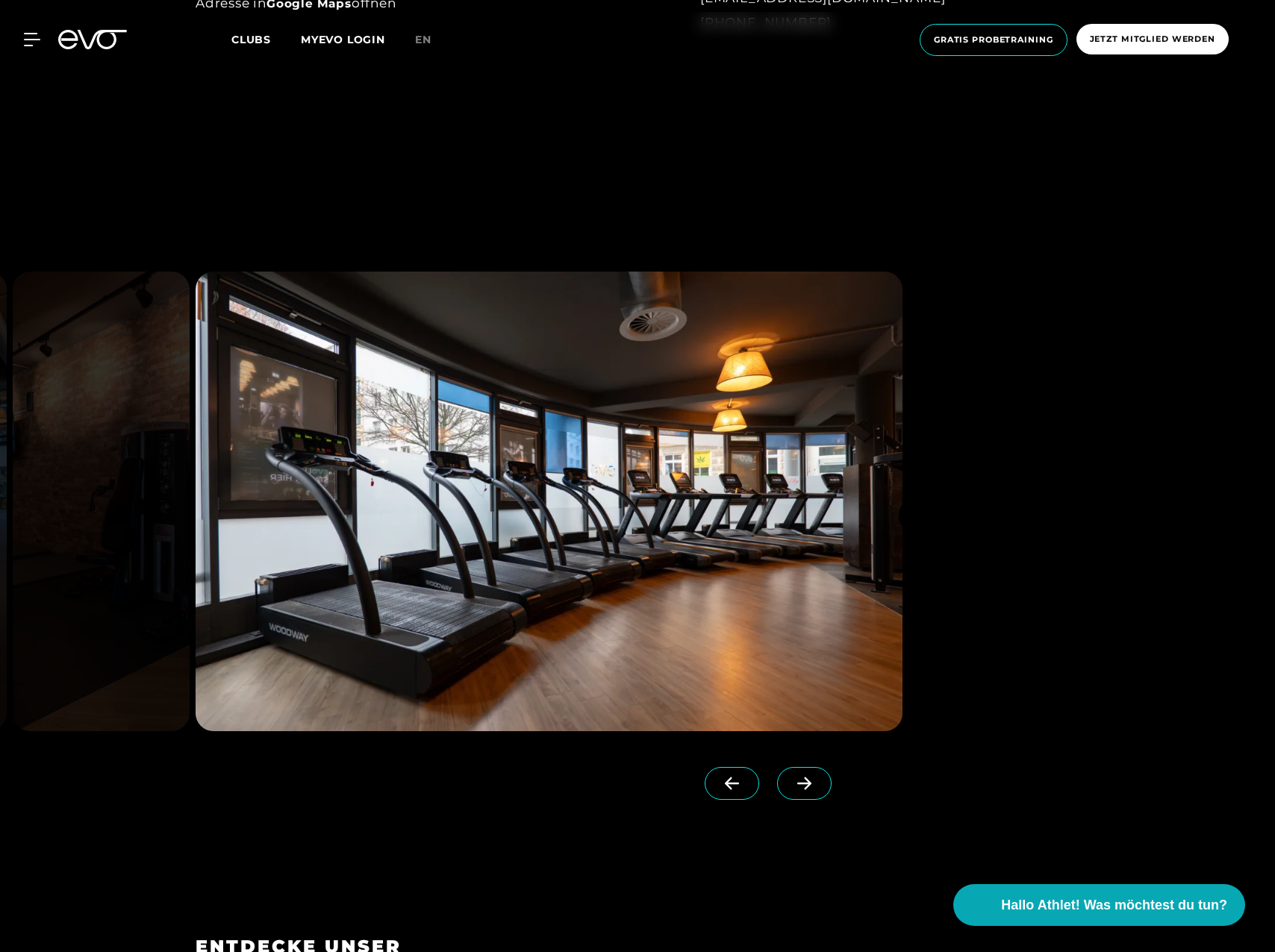
click at [791, 782] on icon at bounding box center [803, 784] width 26 height 13
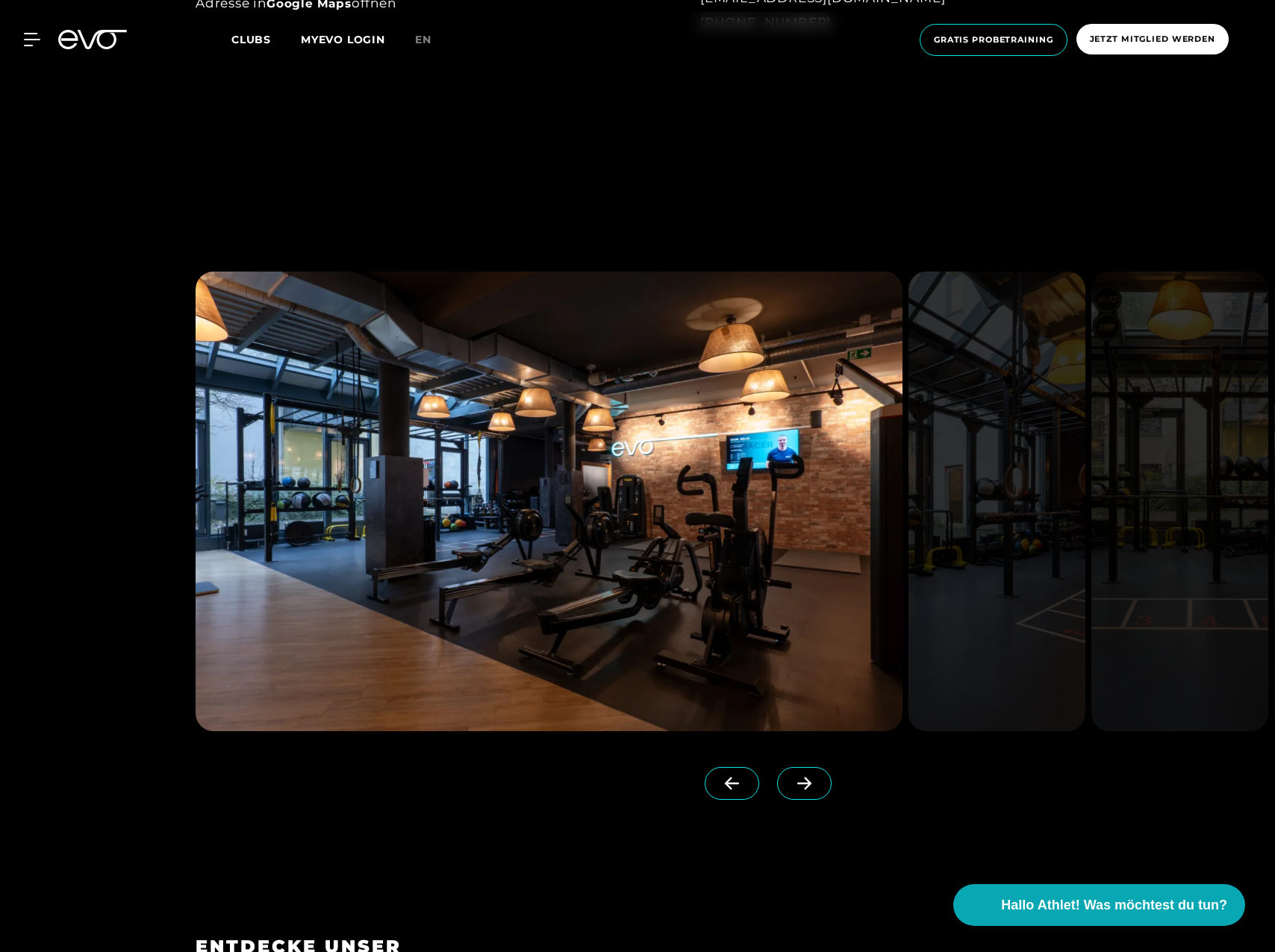
click at [791, 782] on icon at bounding box center [803, 784] width 26 height 13
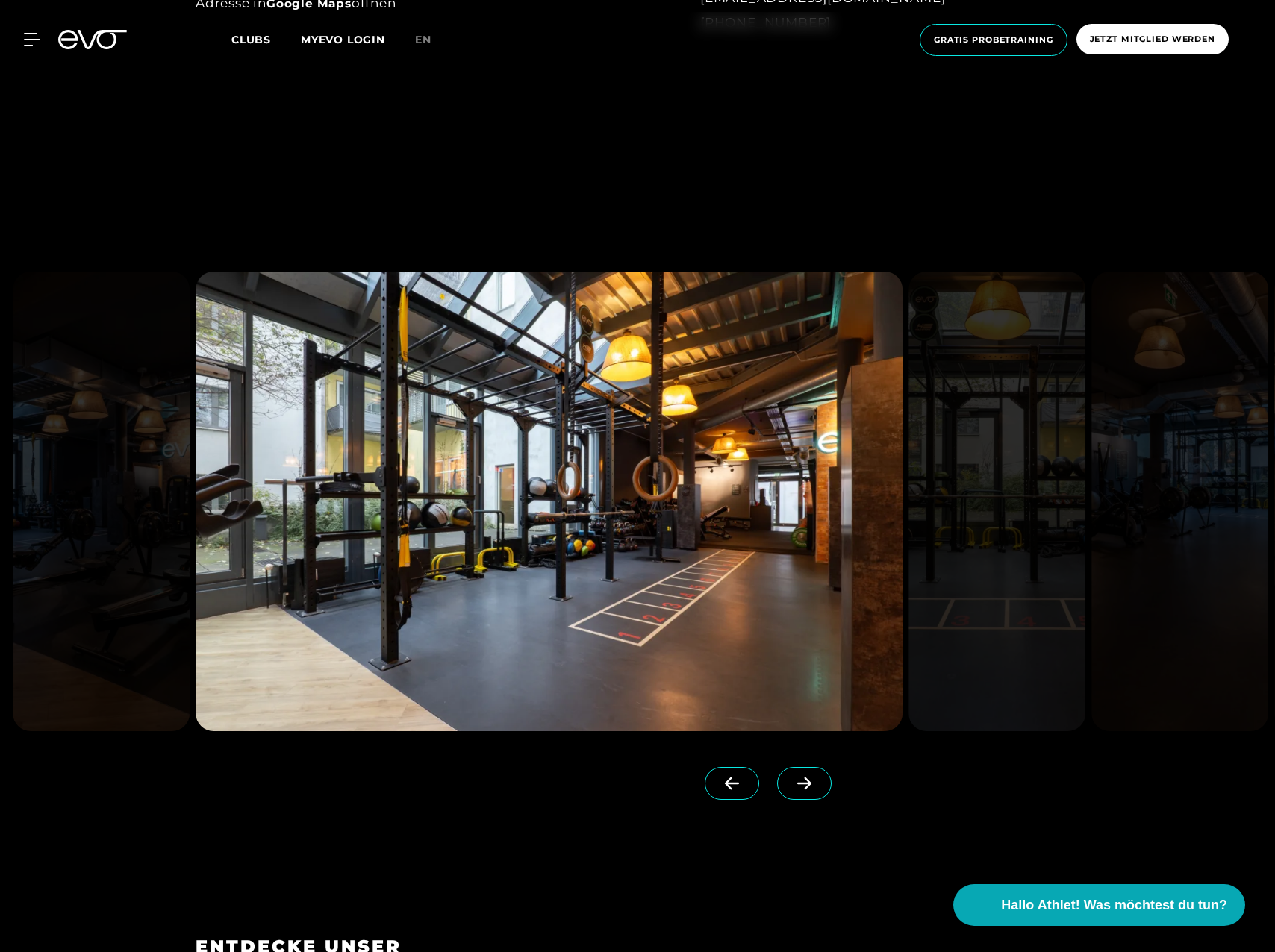
click at [791, 782] on icon at bounding box center [803, 784] width 26 height 13
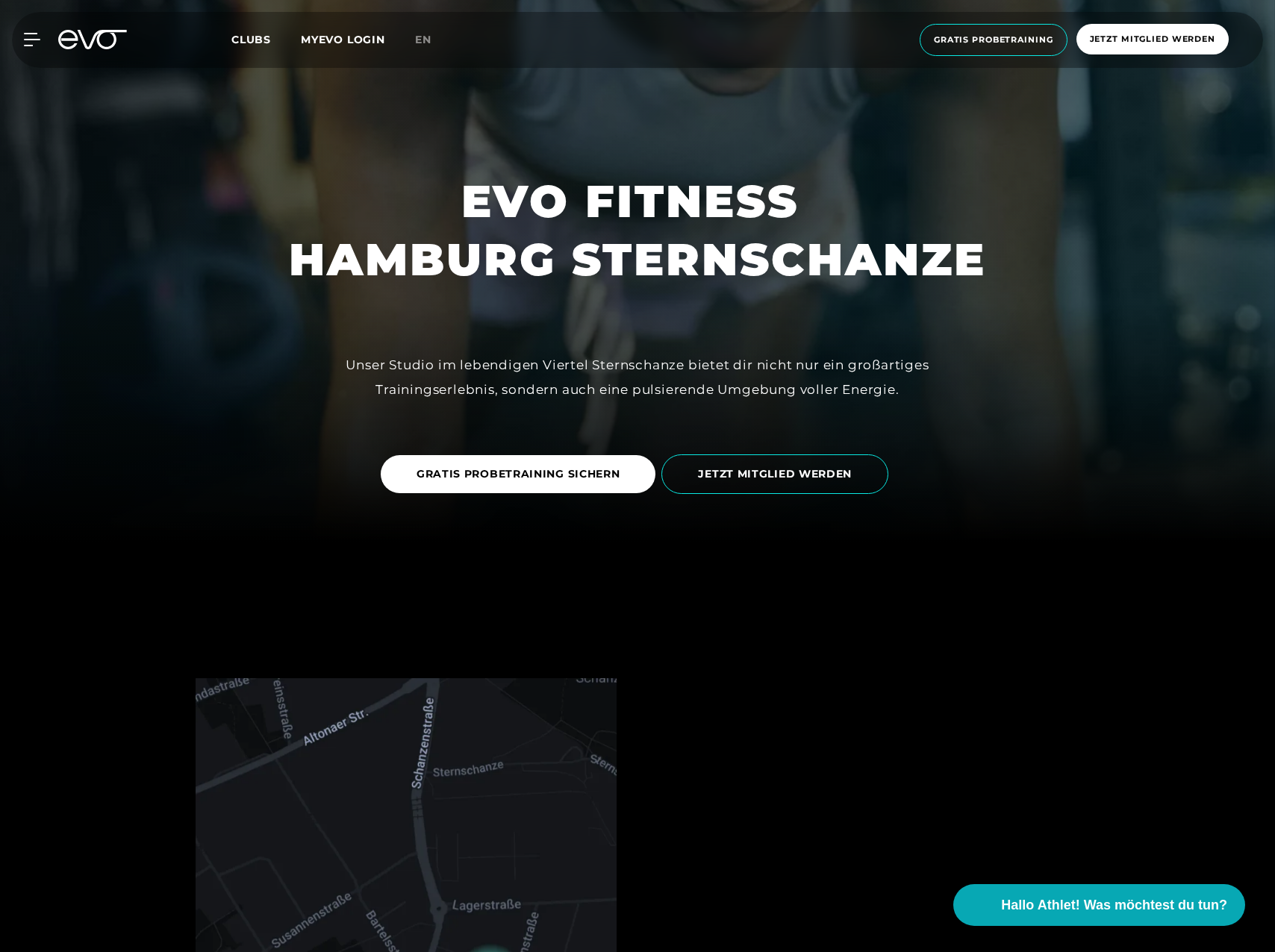
scroll to position [448, 0]
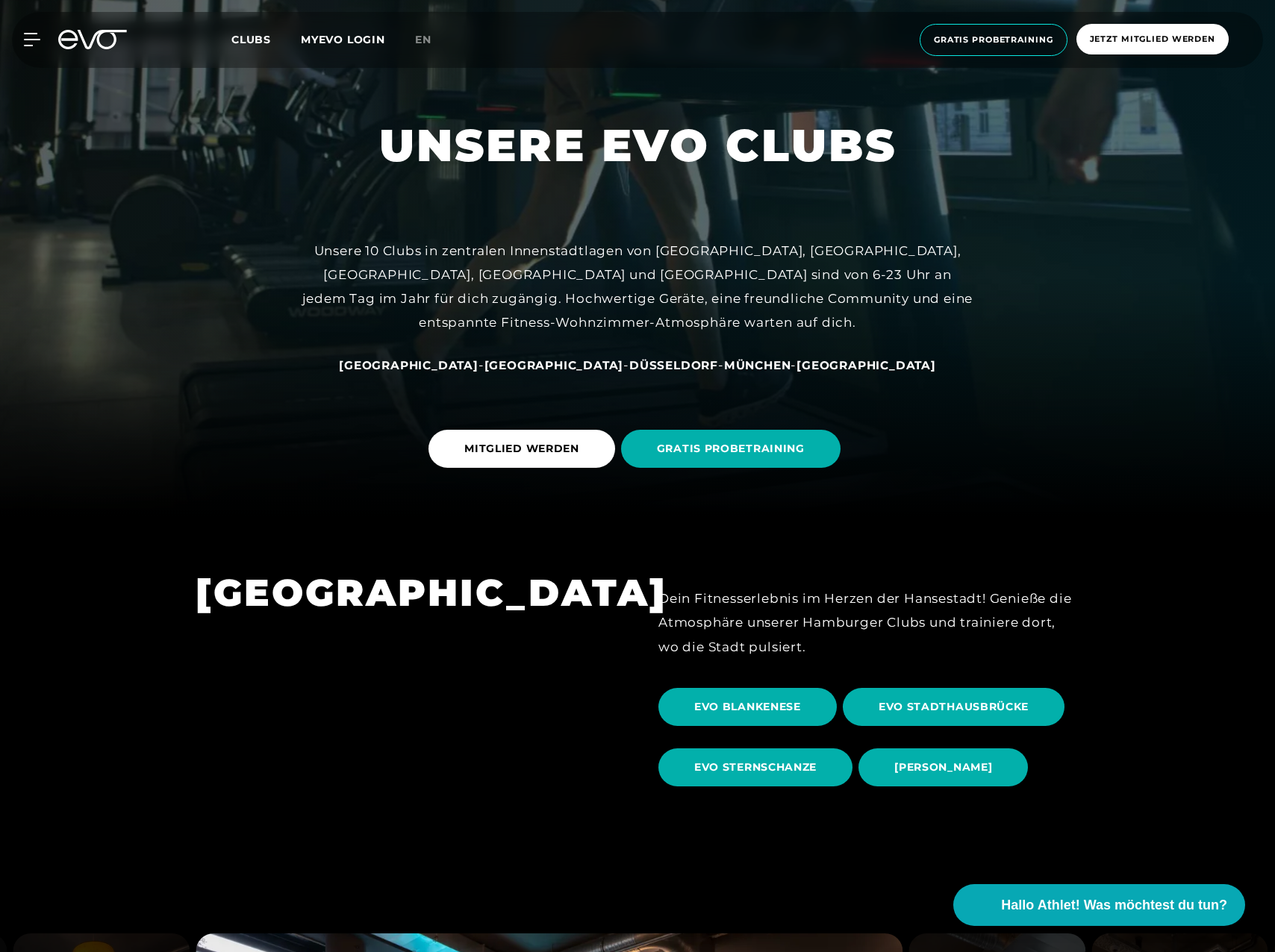
scroll to position [448, 0]
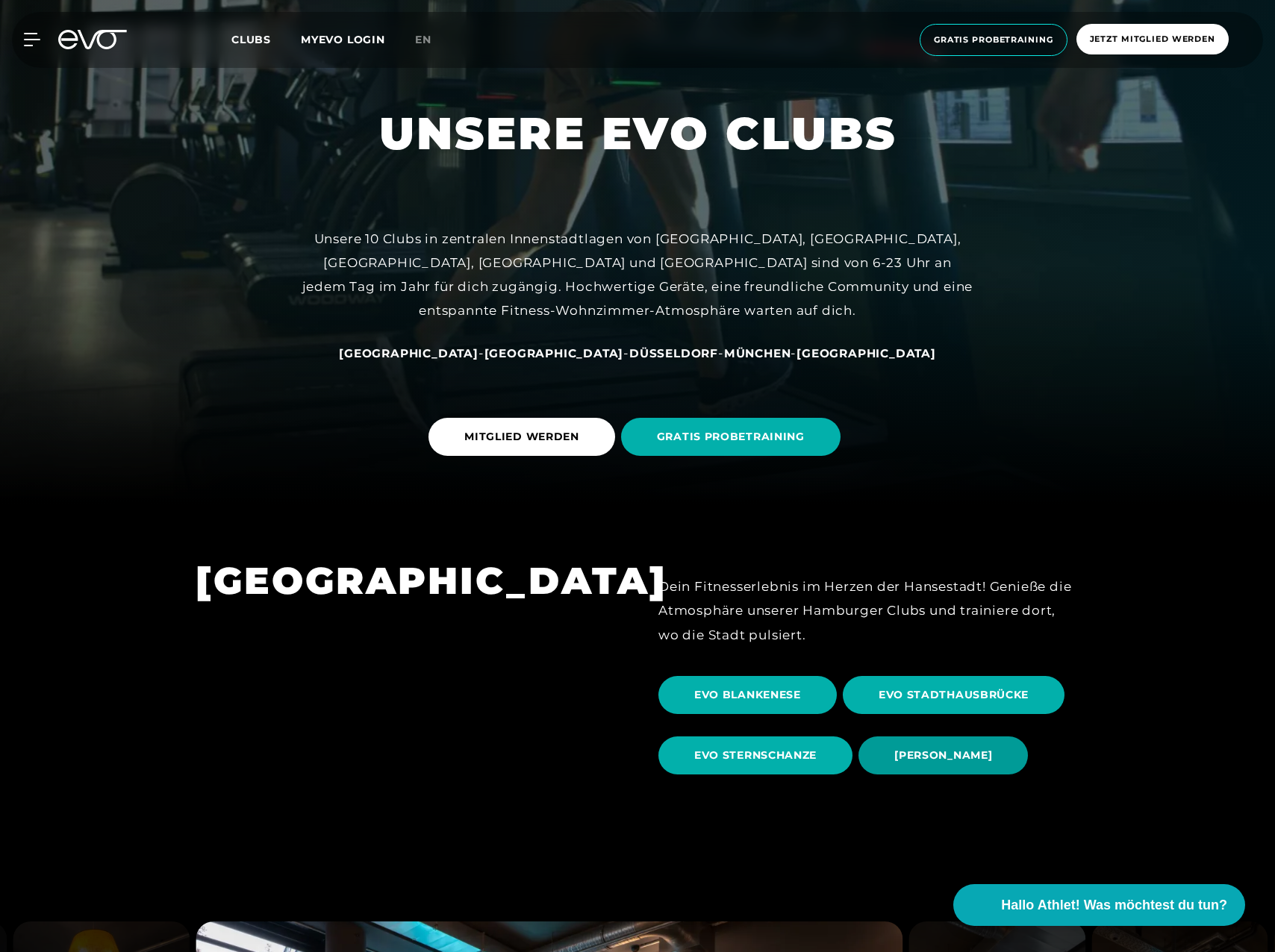
click at [915, 751] on span "[PERSON_NAME]" at bounding box center [943, 755] width 98 height 15
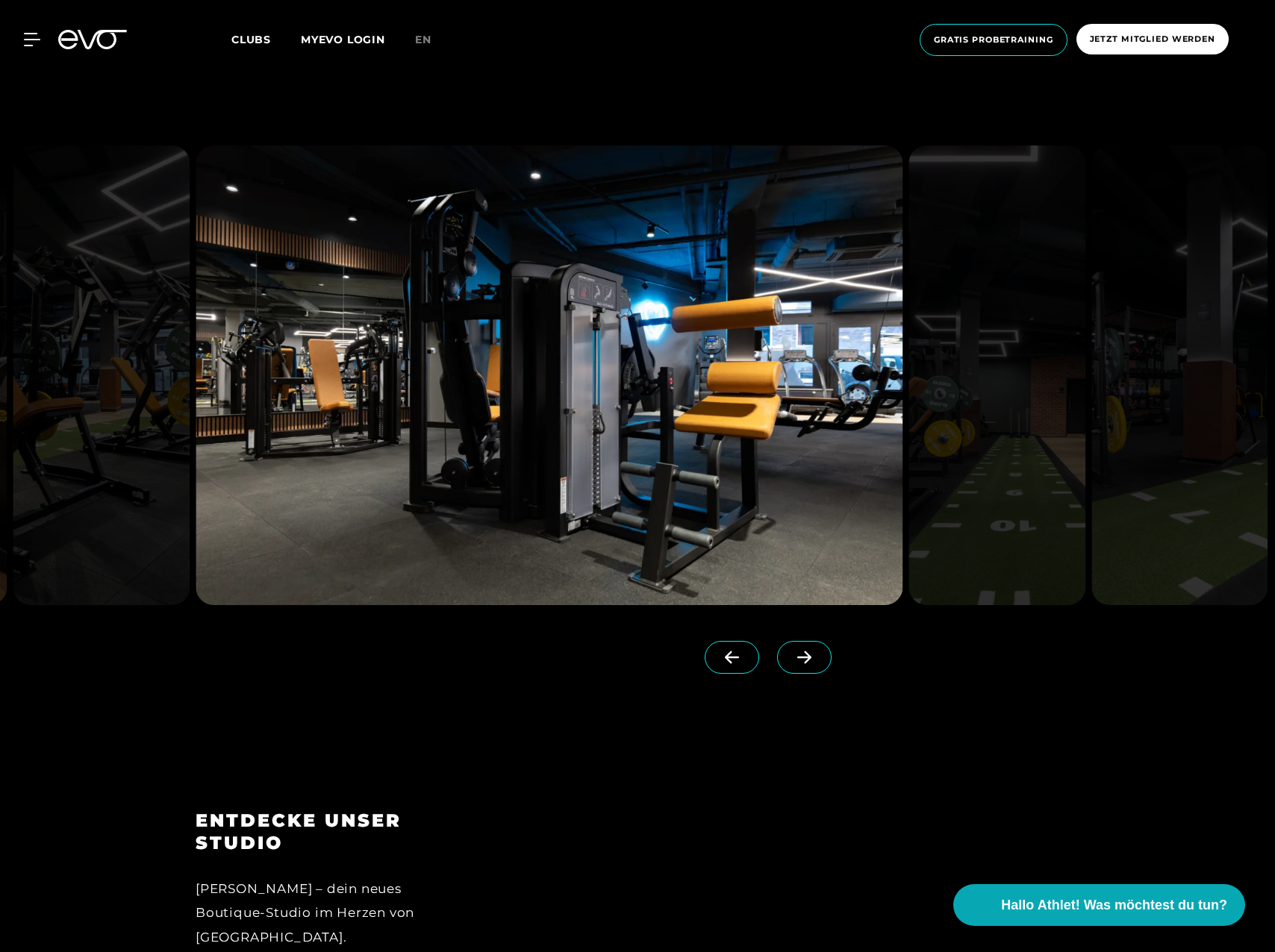
scroll to position [1865, 0]
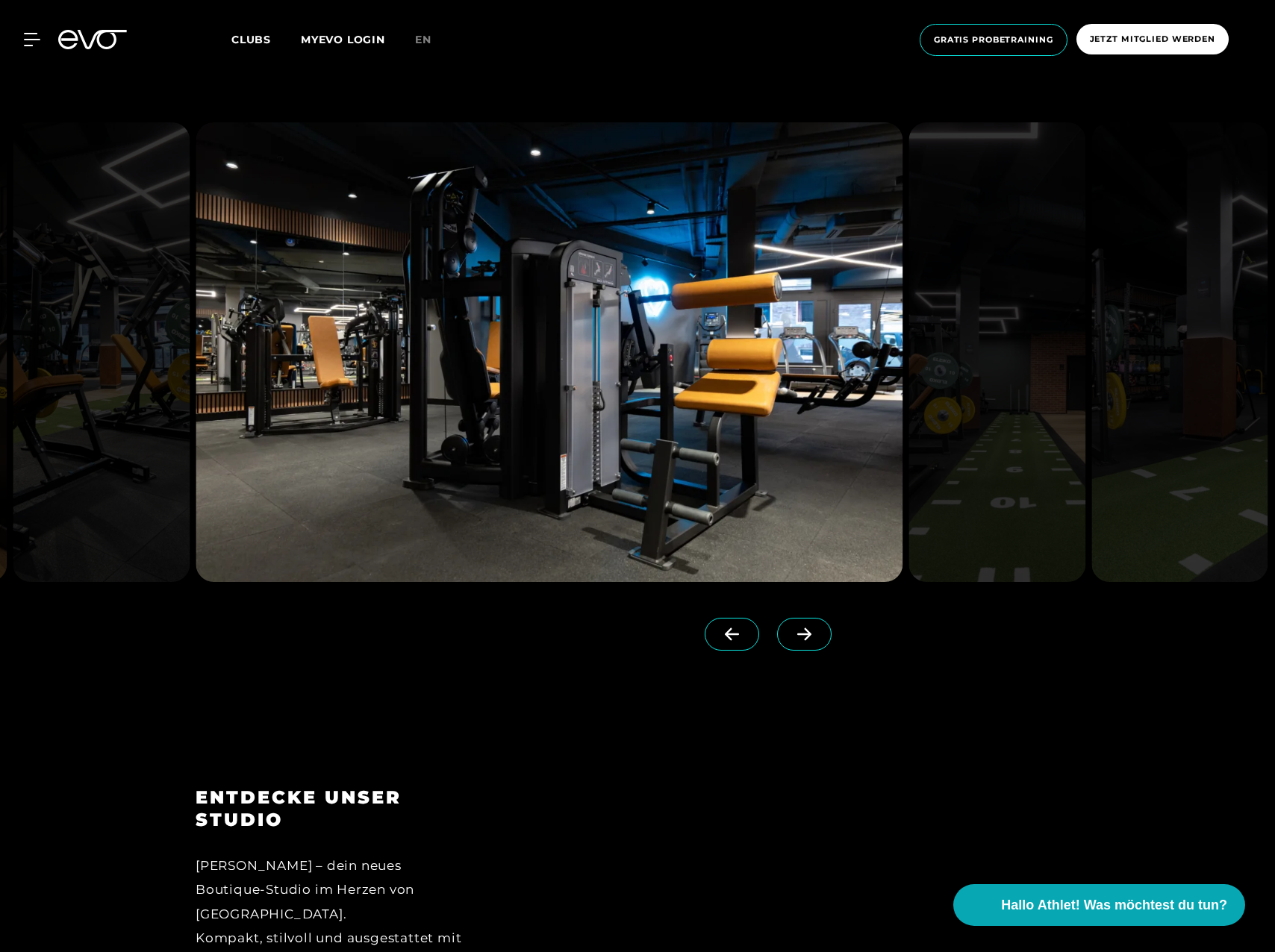
click at [791, 638] on icon at bounding box center [803, 634] width 26 height 13
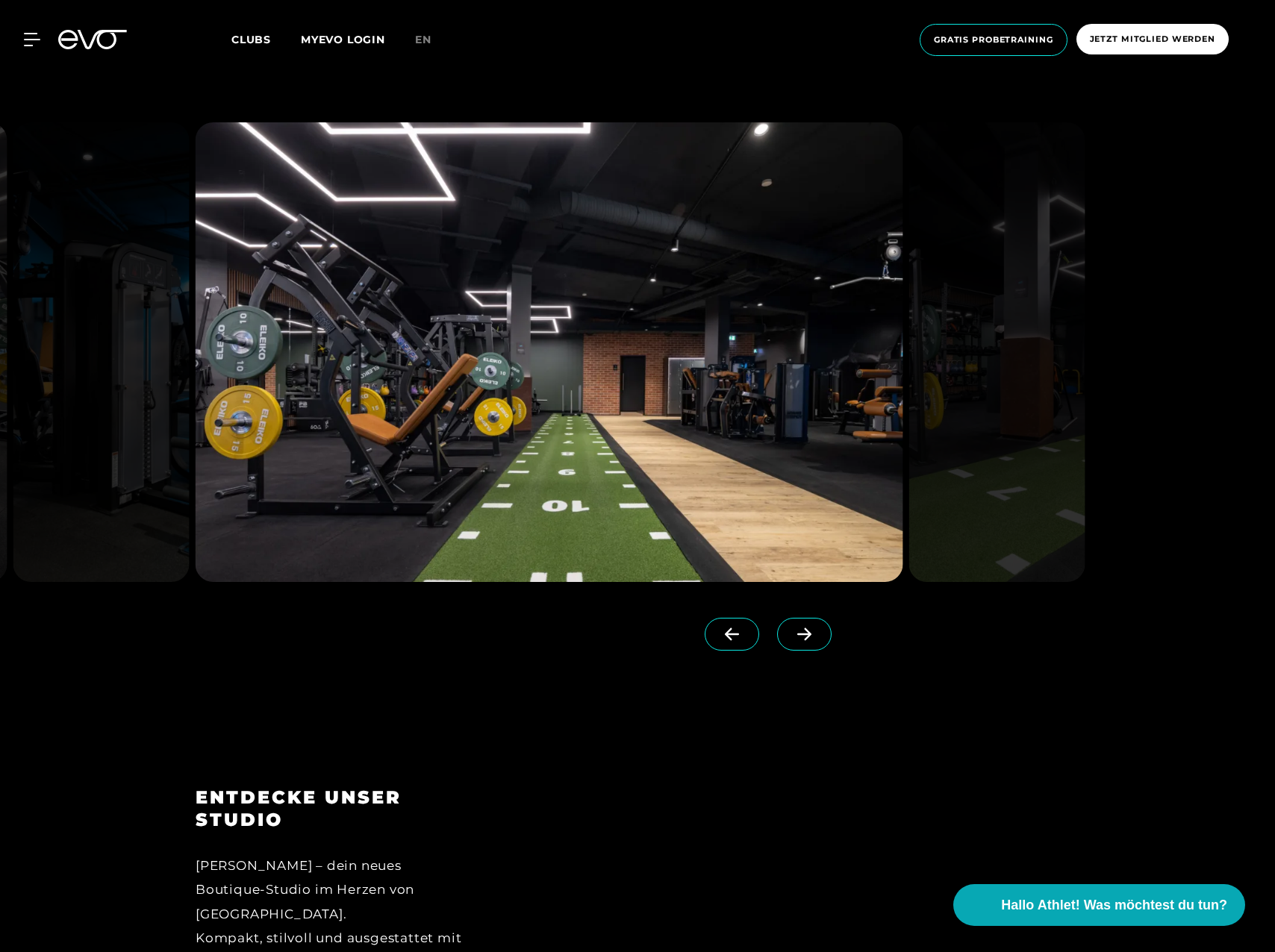
click at [791, 638] on icon at bounding box center [803, 634] width 26 height 13
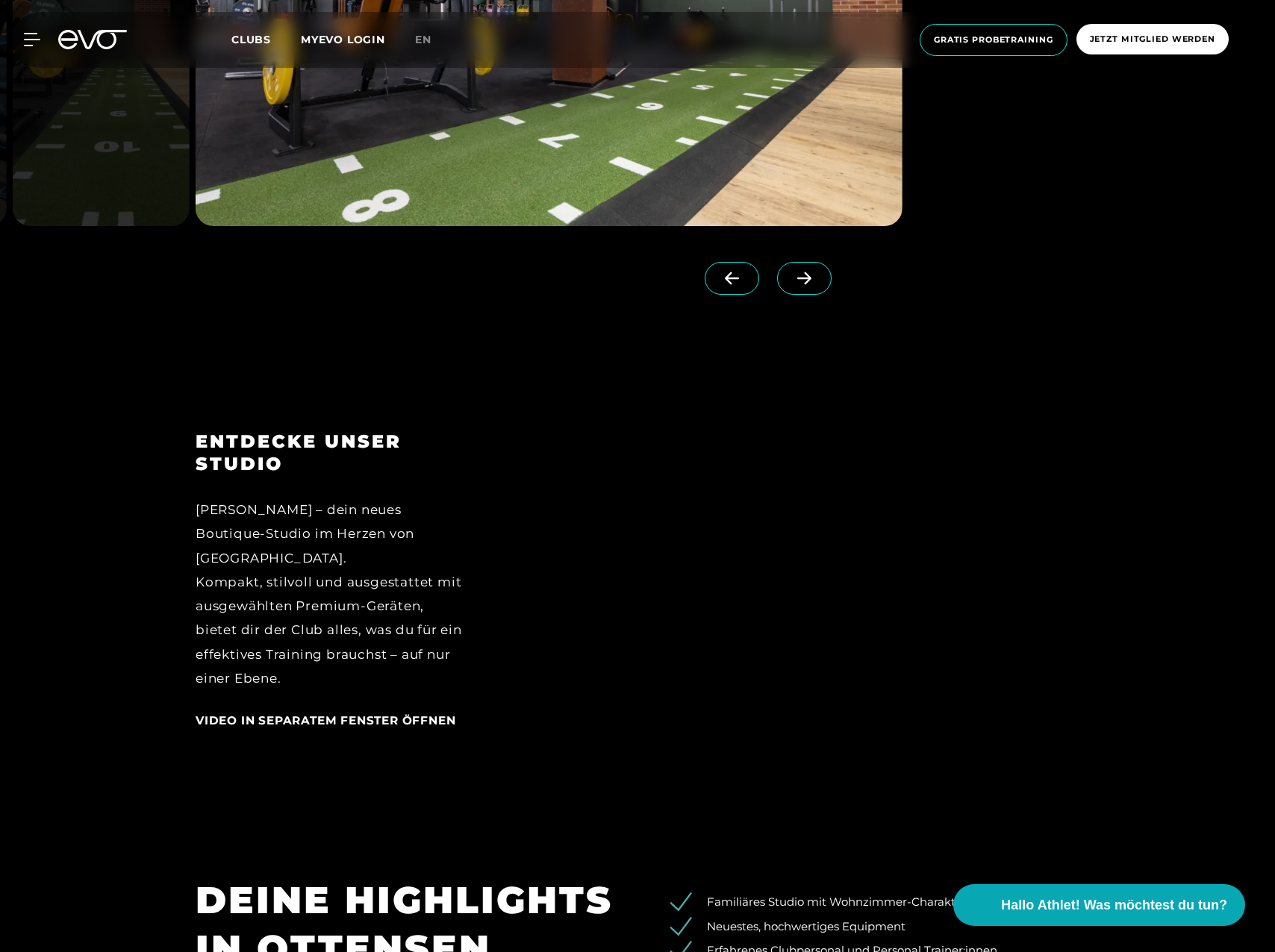
scroll to position [2238, 0]
